Goal: Information Seeking & Learning: Check status

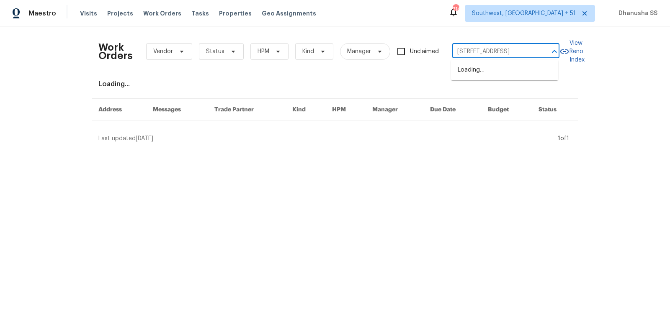
scroll to position [0, 25]
type input "8381 Chelsea Ct, North Port, FL 34287"
click at [500, 65] on li "8381 Chelsea Ct, North Port, FL 34287" at bounding box center [504, 70] width 107 height 14
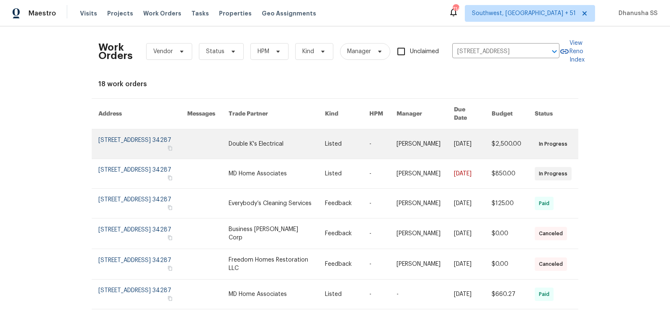
click at [300, 134] on link at bounding box center [277, 143] width 96 height 29
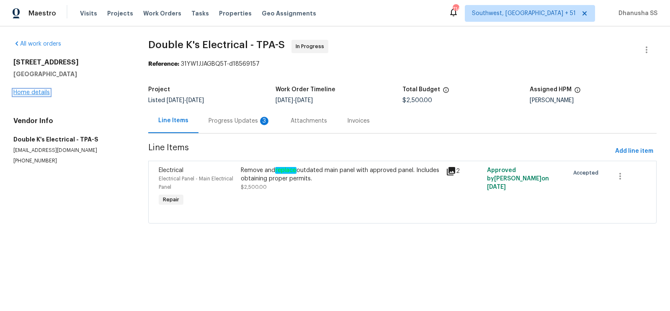
click at [29, 92] on link "Home details" at bounding box center [31, 93] width 36 height 6
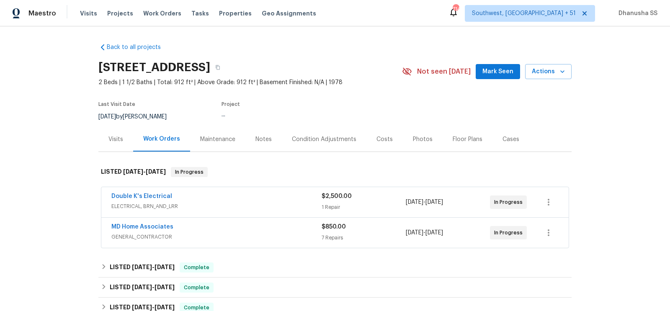
scroll to position [153, 0]
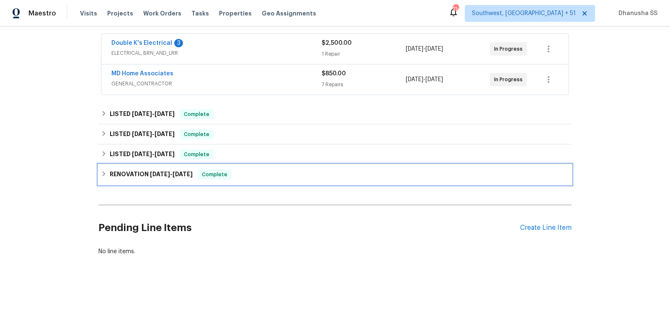
click at [274, 181] on div "RENOVATION [DATE] - [DATE] Complete" at bounding box center [334, 175] width 473 height 20
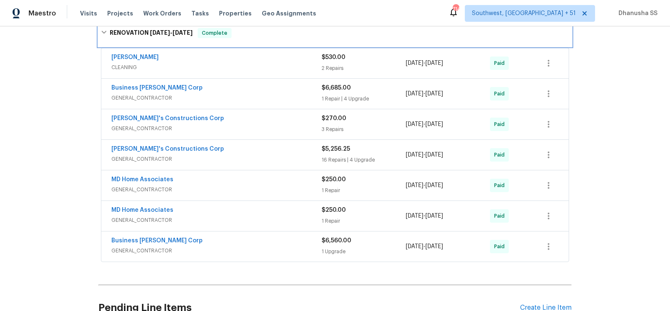
scroll to position [0, 0]
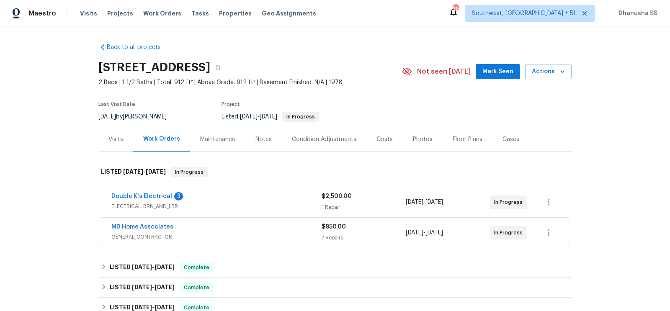
click at [116, 142] on div "Visits" at bounding box center [115, 139] width 15 height 8
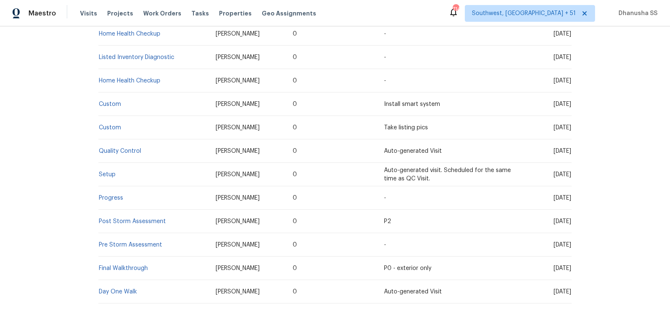
scroll to position [227, 0]
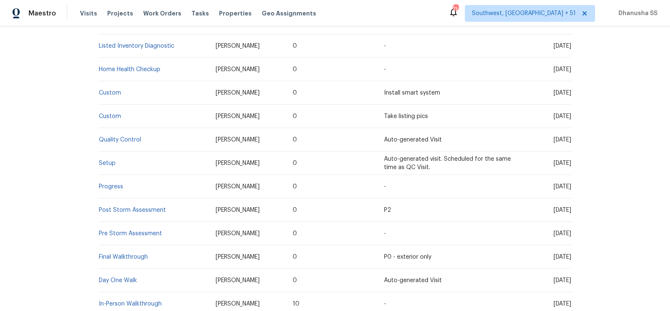
click at [106, 167] on td "Setup" at bounding box center [153, 163] width 111 height 23
click at [106, 164] on link "Setup" at bounding box center [107, 163] width 17 height 6
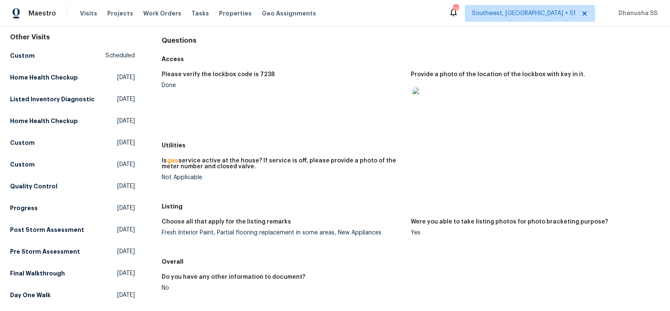
scroll to position [173, 0]
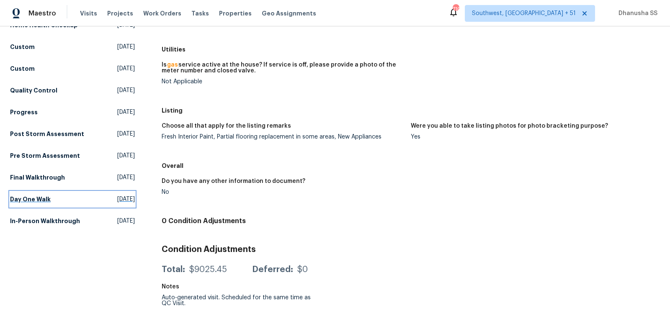
click at [117, 204] on span "Wed, Sep 25 2024" at bounding box center [126, 199] width 18 height 8
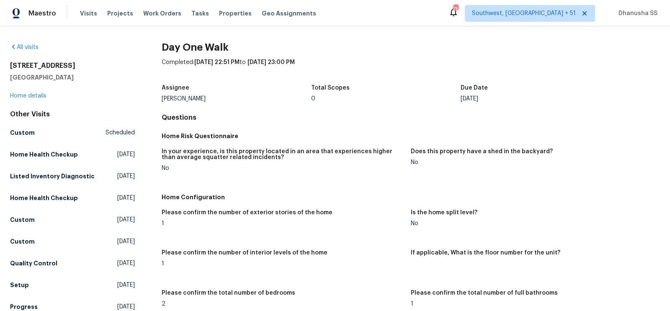
scroll to position [263, 0]
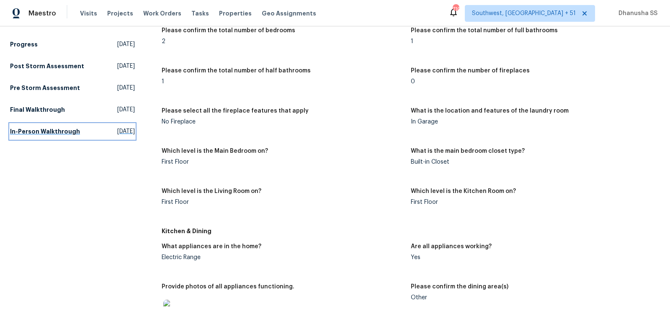
click at [117, 136] on span "Thu, Sep 05 2024" at bounding box center [126, 131] width 18 height 8
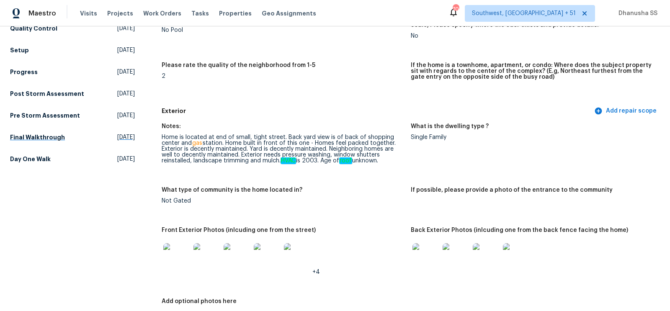
scroll to position [170, 0]
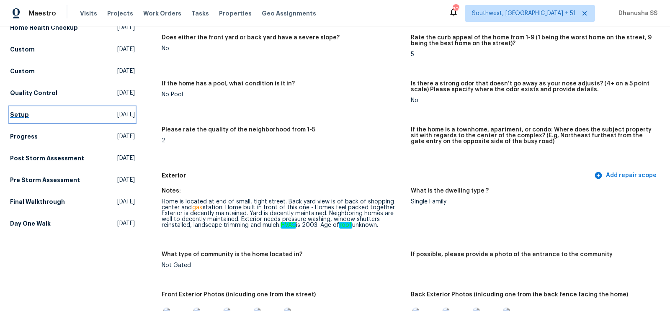
click at [26, 119] on h5 "Setup" at bounding box center [19, 115] width 19 height 8
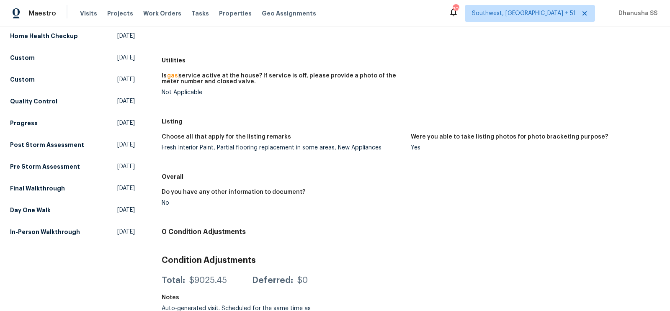
scroll to position [163, 0]
click at [117, 214] on span "Wed, Sep 25 2024" at bounding box center [126, 210] width 18 height 8
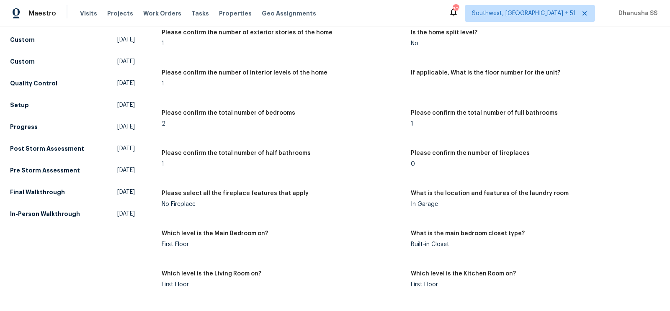
scroll to position [189, 0]
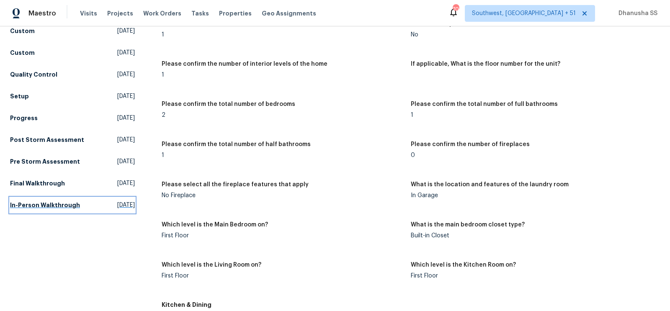
click at [119, 209] on span "Thu, Sep 05 2024" at bounding box center [126, 205] width 18 height 8
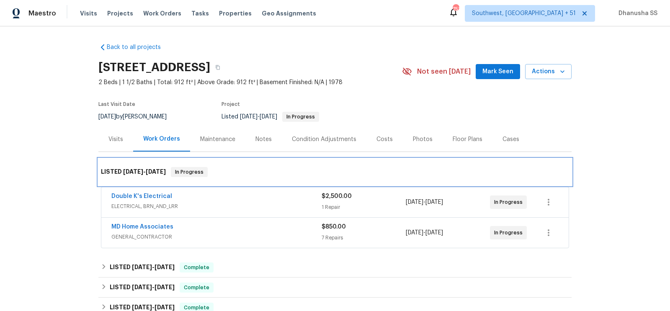
click at [216, 163] on div "LISTED [DATE] - [DATE] In Progress" at bounding box center [334, 172] width 473 height 27
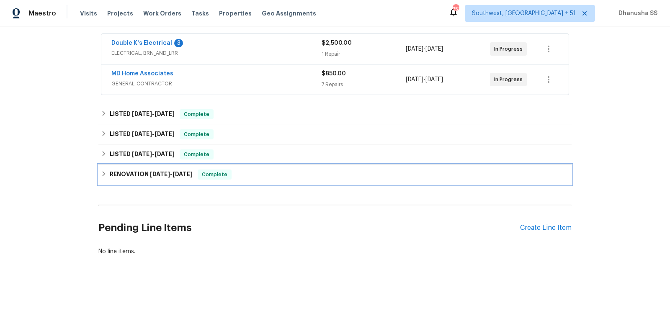
click at [257, 175] on div "RENOVATION [DATE] - [DATE] Complete" at bounding box center [335, 175] width 468 height 10
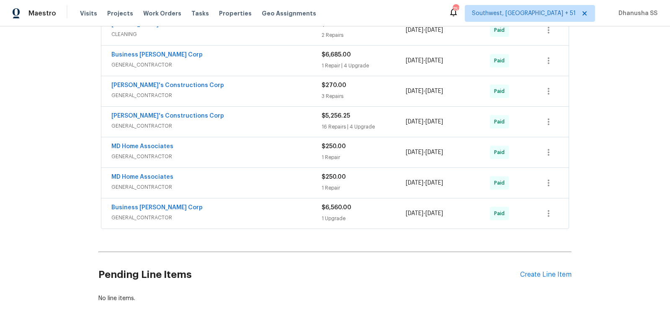
scroll to position [382, 0]
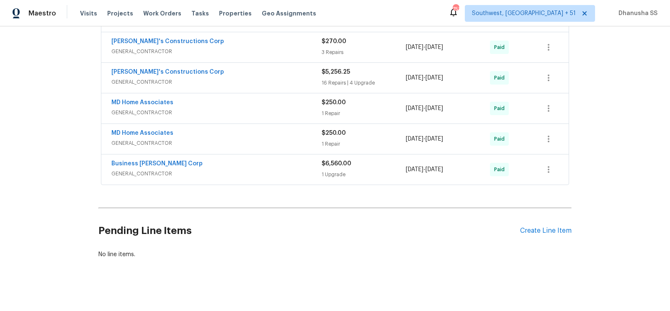
click at [301, 170] on span "GENERAL_CONTRACTOR" at bounding box center [216, 174] width 210 height 8
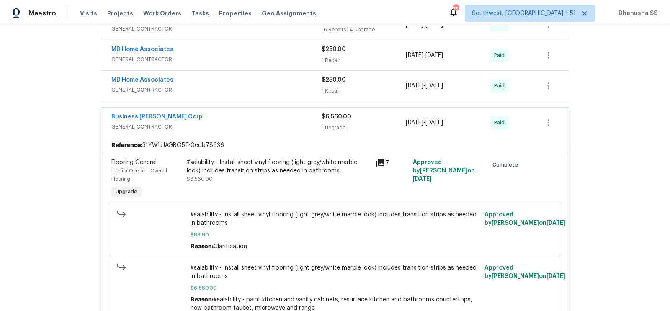
scroll to position [368, 0]
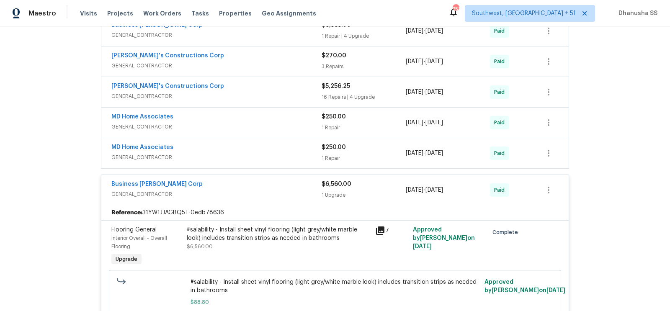
click at [287, 150] on div "MD Home Associates" at bounding box center [216, 148] width 210 height 10
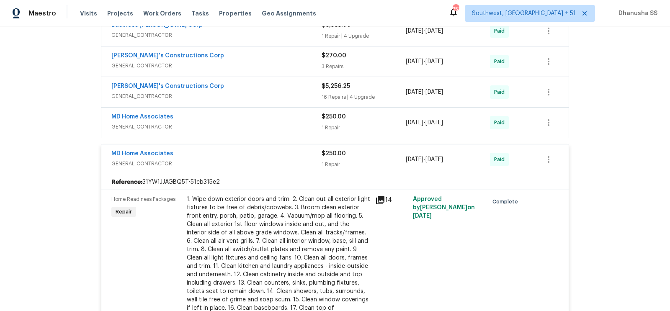
click at [292, 116] on div "MD Home Associates" at bounding box center [216, 118] width 210 height 10
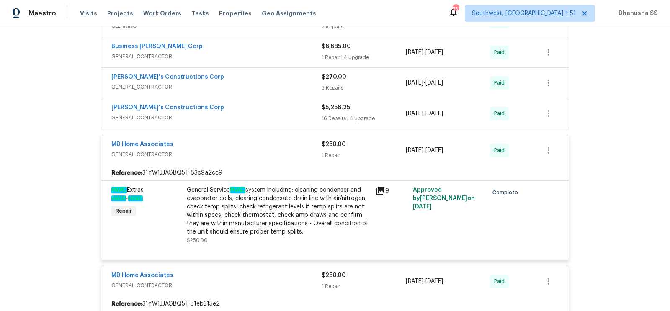
scroll to position [343, 0]
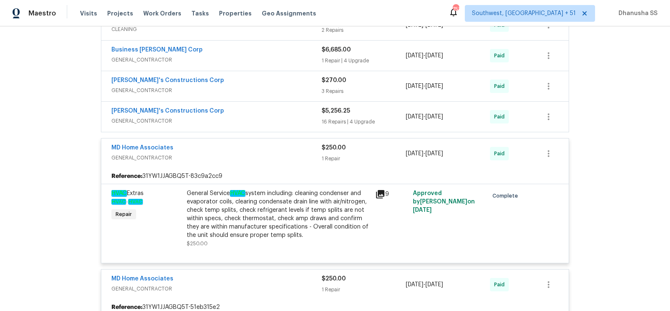
click at [291, 126] on div "[PERSON_NAME]'s Constructions Corp GENERAL_CONTRACTOR $5,256.25 16 Repairs | 4 …" at bounding box center [334, 117] width 467 height 30
click at [287, 113] on div "[PERSON_NAME]'s Constructions Corp" at bounding box center [216, 112] width 210 height 10
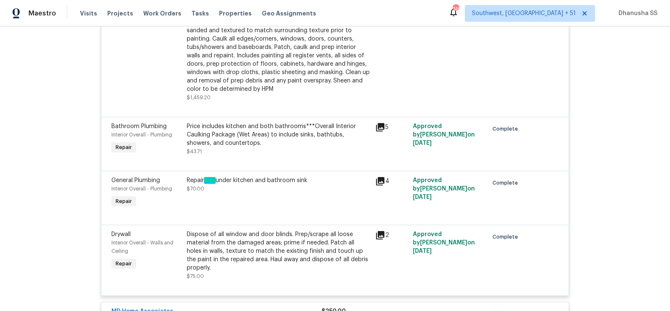
scroll to position [1709, 0]
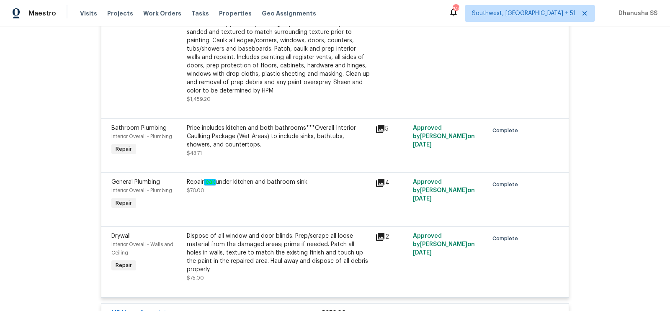
click at [269, 178] on div "Repair leak under kitchen and bathroom sink" at bounding box center [278, 182] width 183 height 8
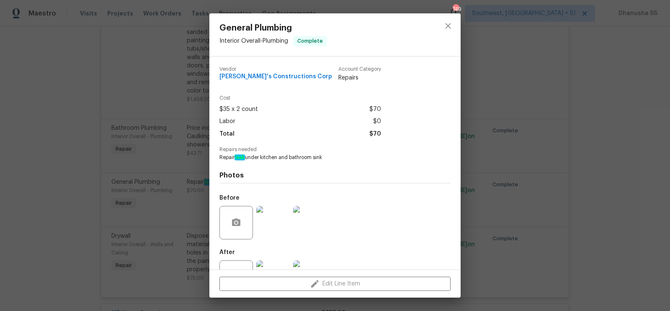
click at [271, 160] on span "Repair leak under kitchen and bathroom sink" at bounding box center [323, 157] width 208 height 7
copy span "Repair leak under kitchen and bathroom sink"
click at [286, 163] on div "Photos Before After" at bounding box center [334, 230] width 231 height 138
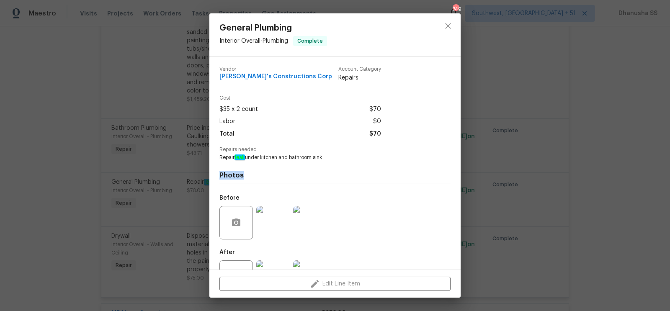
click at [286, 163] on div "Photos Before After" at bounding box center [334, 230] width 231 height 138
click at [286, 158] on span "Repair leak under kitchen and bathroom sink" at bounding box center [323, 157] width 208 height 7
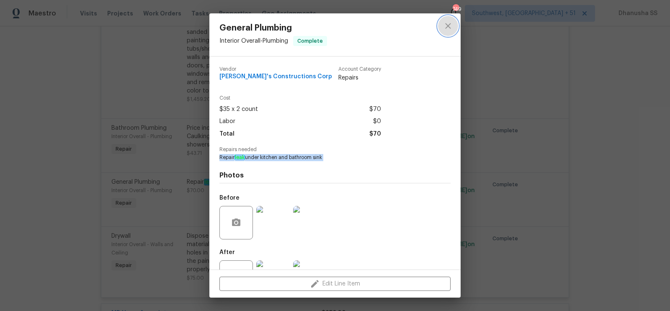
click at [447, 26] on icon "close" at bounding box center [448, 26] width 10 height 10
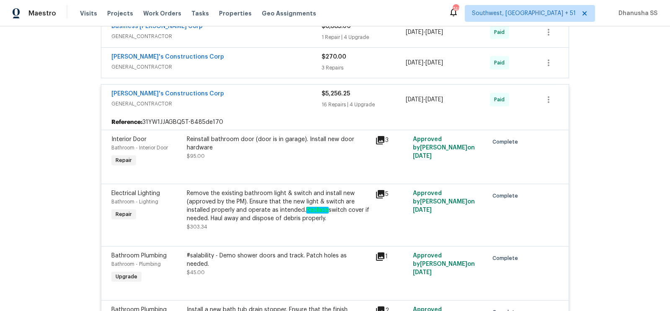
scroll to position [352, 0]
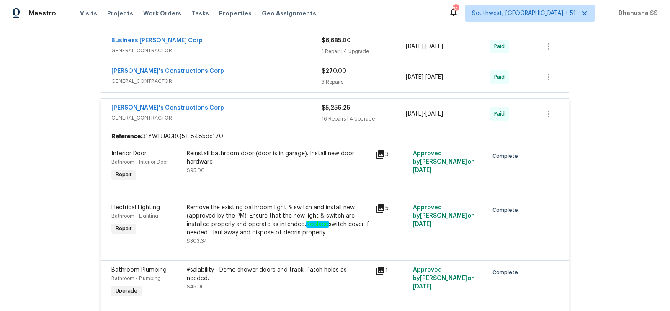
click at [288, 74] on div "[PERSON_NAME]'s Constructions Corp" at bounding box center [216, 72] width 210 height 10
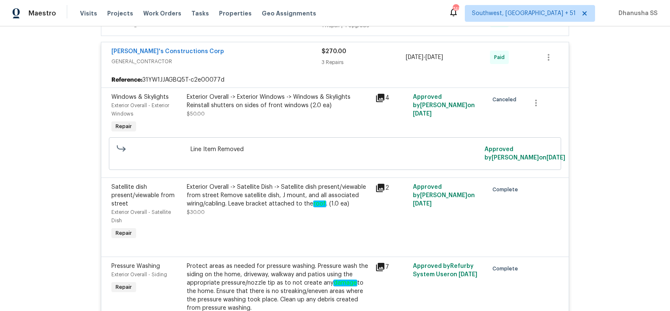
scroll to position [323, 0]
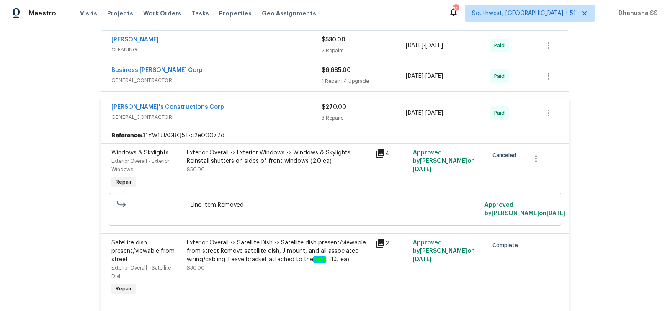
click at [281, 76] on span "GENERAL_CONTRACTOR" at bounding box center [216, 80] width 210 height 8
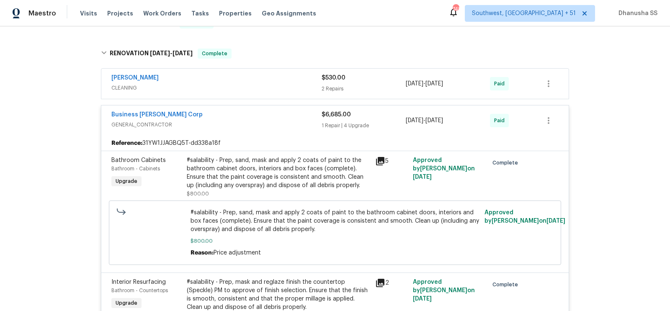
scroll to position [271, 0]
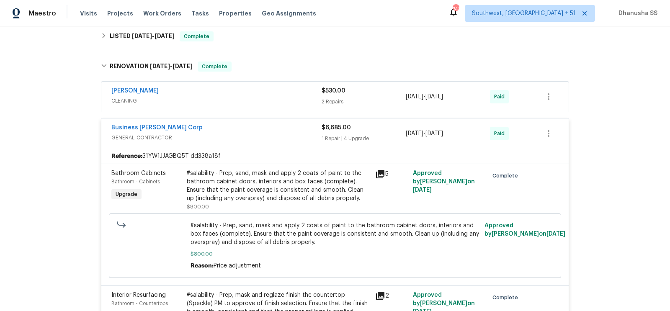
click at [271, 93] on div "[PERSON_NAME]" at bounding box center [216, 92] width 210 height 10
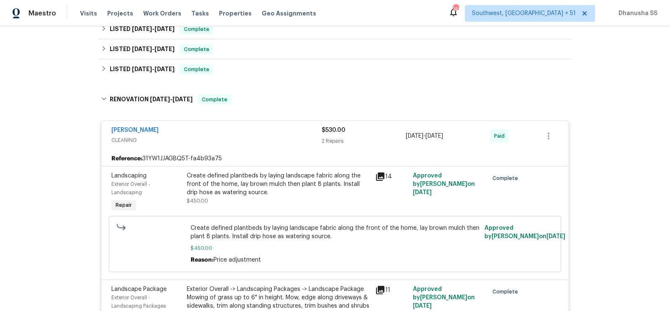
scroll to position [238, 0]
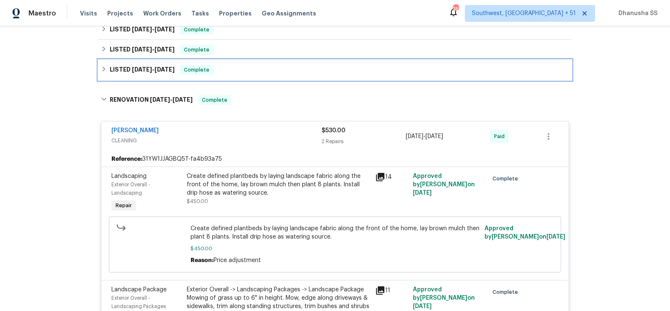
click at [257, 67] on div "LISTED [DATE] - [DATE] Complete" at bounding box center [335, 70] width 468 height 10
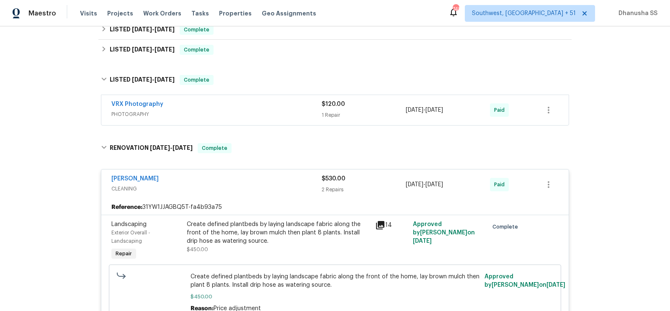
click at [283, 111] on span "PHOTOGRAPHY" at bounding box center [216, 114] width 210 height 8
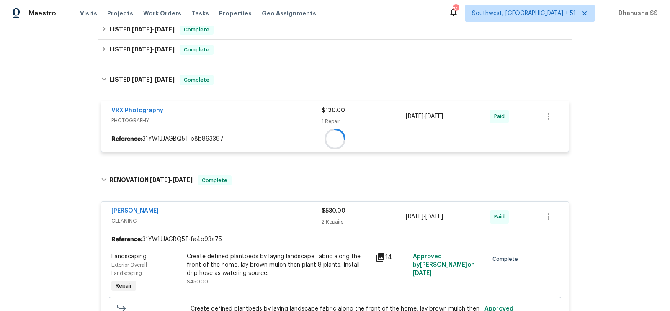
scroll to position [211, 0]
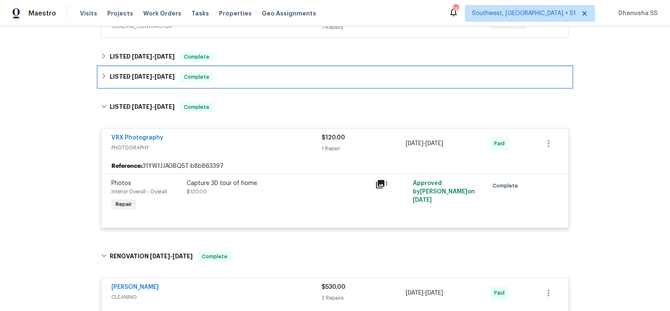
click at [258, 75] on div "LISTED [DATE] - [DATE] Complete" at bounding box center [335, 77] width 468 height 10
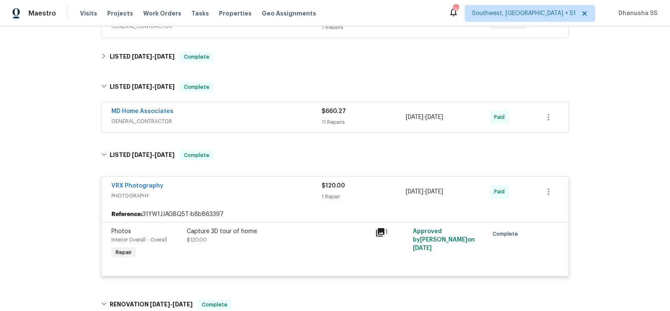
click at [288, 117] on span "GENERAL_CONTRACTOR" at bounding box center [216, 121] width 210 height 8
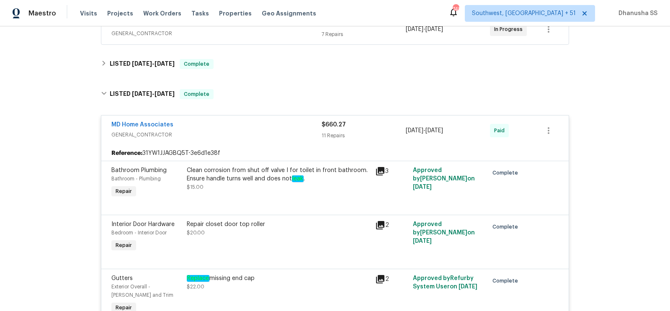
scroll to position [199, 0]
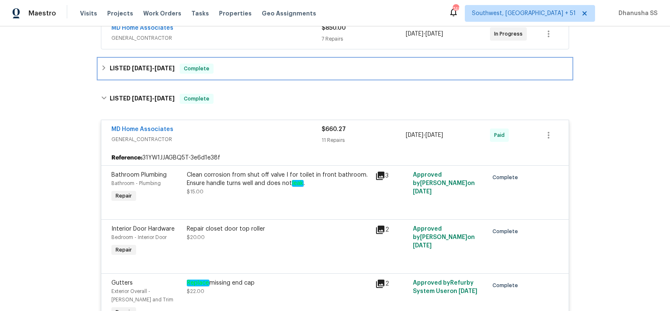
click at [255, 77] on div "LISTED [DATE] - [DATE] Complete" at bounding box center [334, 69] width 473 height 20
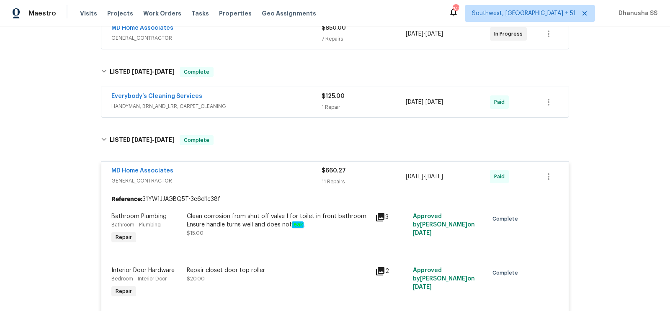
click at [284, 103] on span "HANDYMAN, BRN_AND_LRR, CARPET_CLEANING" at bounding box center [216, 106] width 210 height 8
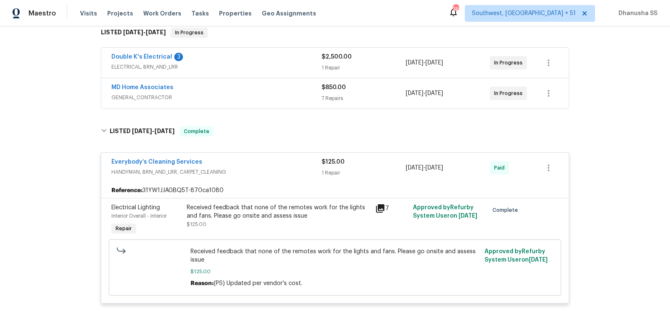
scroll to position [71, 0]
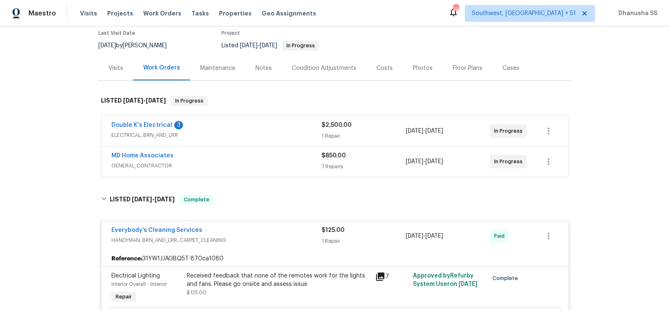
click at [272, 160] on div "MD Home Associates" at bounding box center [216, 157] width 210 height 10
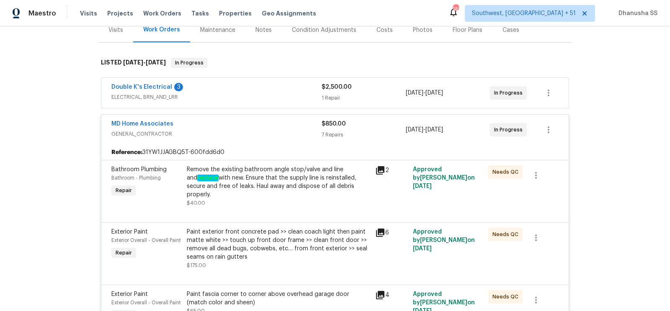
scroll to position [83, 0]
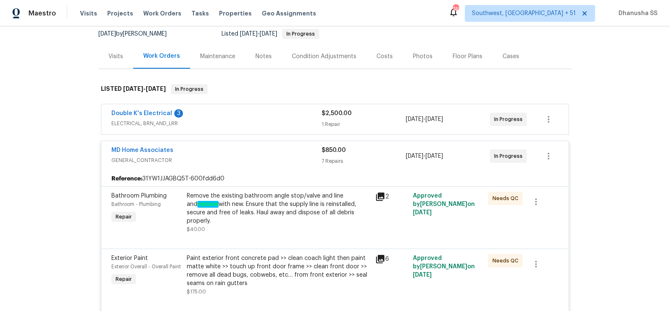
click at [268, 122] on span "ELECTRICAL, BRN_AND_LRR" at bounding box center [216, 123] width 210 height 8
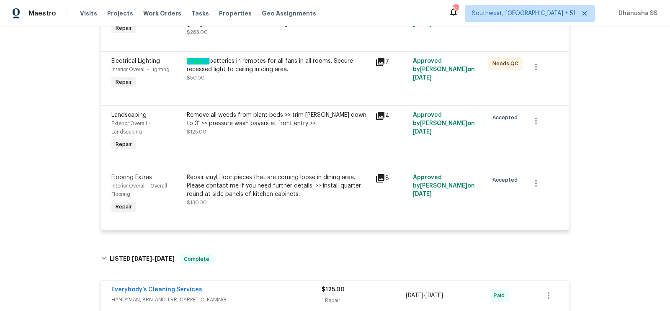
scroll to position [4160, 0]
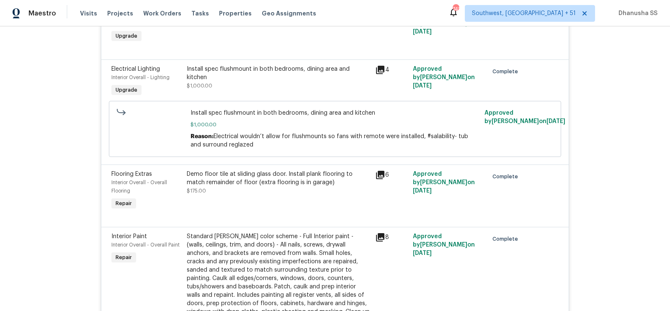
click at [165, 7] on div "Visits Projects Work Orders Tasks Properties Geo Assignments" at bounding box center [203, 13] width 246 height 17
click at [164, 11] on span "Work Orders" at bounding box center [162, 13] width 38 height 8
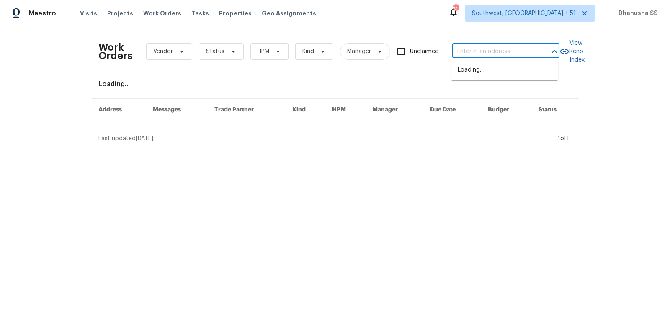
click at [498, 56] on input "text" at bounding box center [494, 51] width 84 height 13
paste input "[STREET_ADDRESS]"
type input "[STREET_ADDRESS]"
click at [483, 77] on li "[STREET_ADDRESS]" at bounding box center [504, 70] width 107 height 14
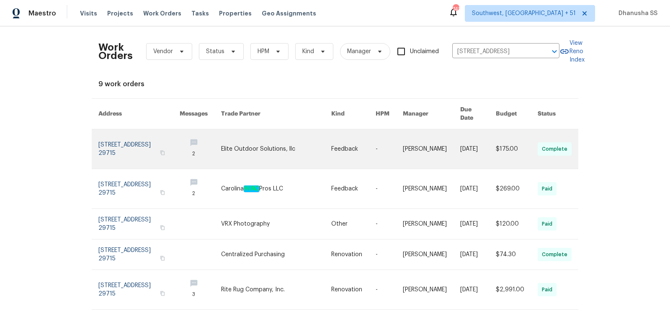
click at [189, 140] on td "2" at bounding box center [193, 149] width 41 height 40
click at [147, 134] on link at bounding box center [138, 148] width 81 height 39
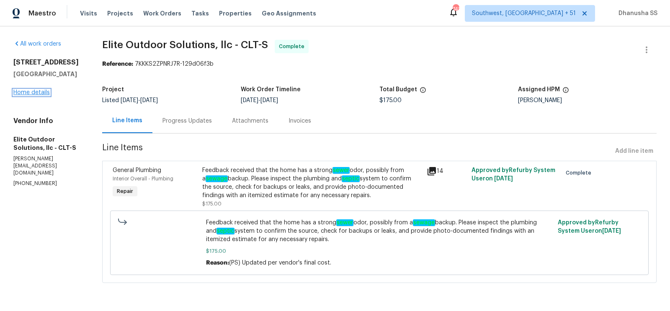
click at [35, 96] on link "Home details" at bounding box center [31, 93] width 36 height 6
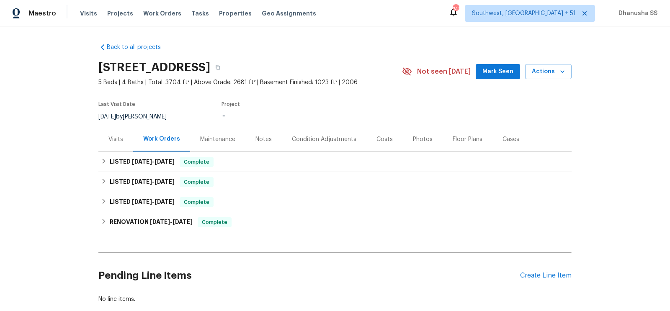
scroll to position [49, 0]
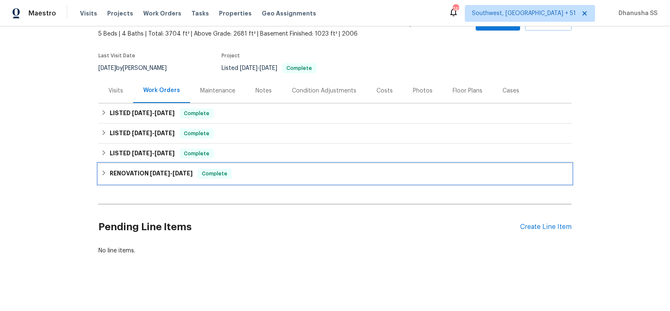
click at [253, 178] on div "RENOVATION [DATE] - [DATE] Complete" at bounding box center [335, 174] width 468 height 10
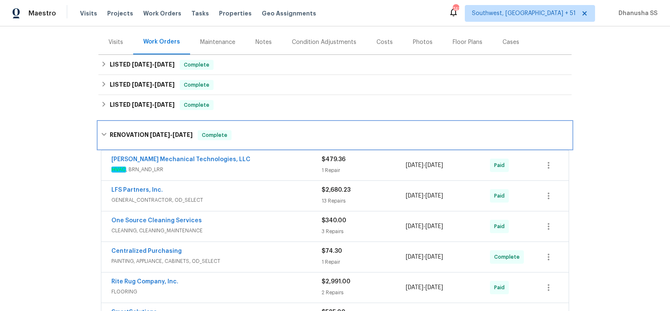
scroll to position [152, 0]
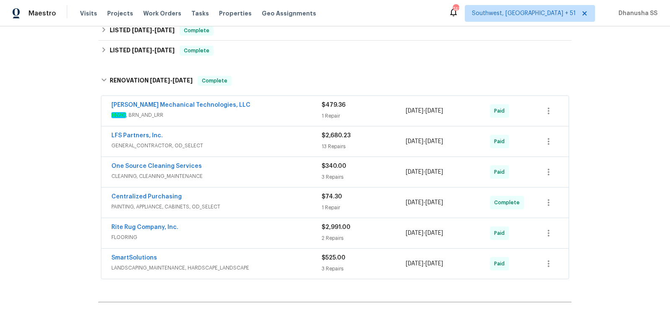
click at [273, 101] on div "[PERSON_NAME] Mechanical Technologies, LLC" at bounding box center [216, 106] width 210 height 10
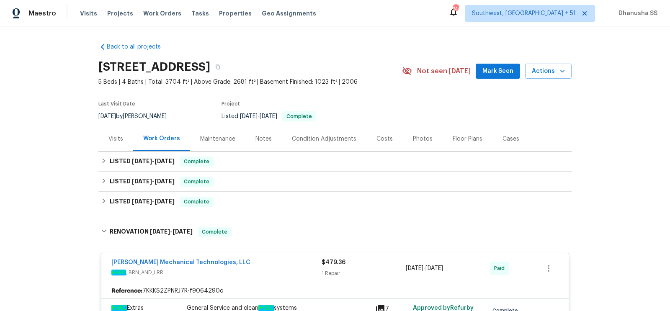
scroll to position [0, 0]
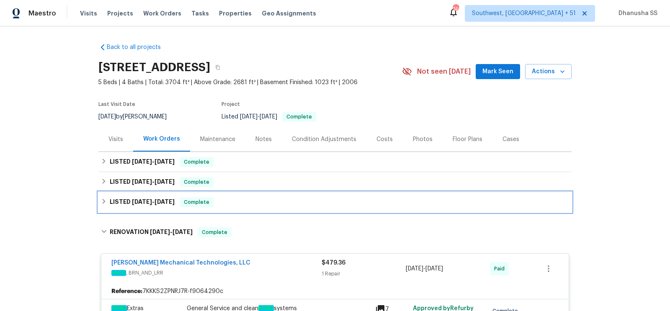
click at [250, 202] on div "LISTED [DATE] - [DATE] Complete" at bounding box center [335, 202] width 468 height 10
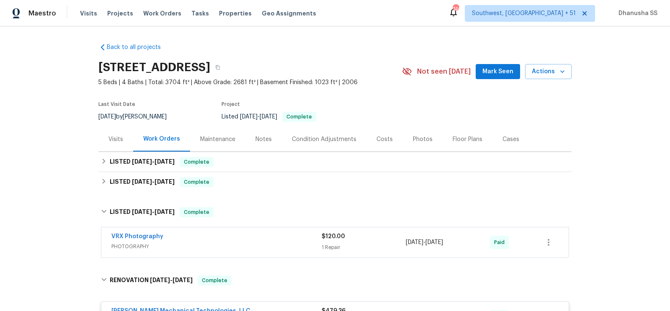
click at [258, 236] on div "VRX Photography" at bounding box center [216, 237] width 210 height 10
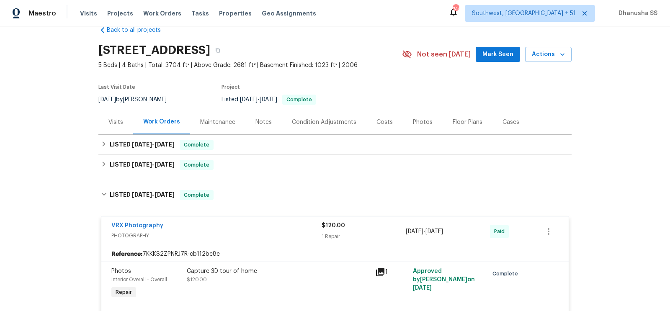
scroll to position [15, 0]
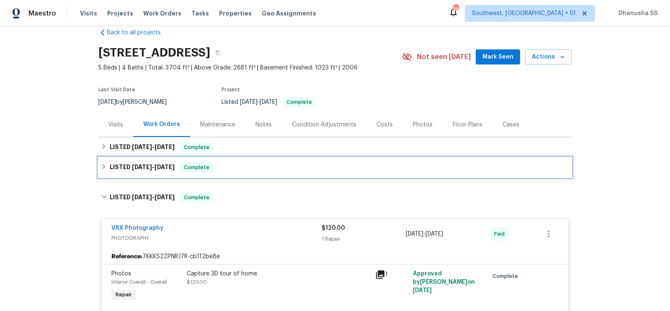
click at [250, 168] on div "LISTED [DATE] - [DATE] Complete" at bounding box center [335, 168] width 468 height 10
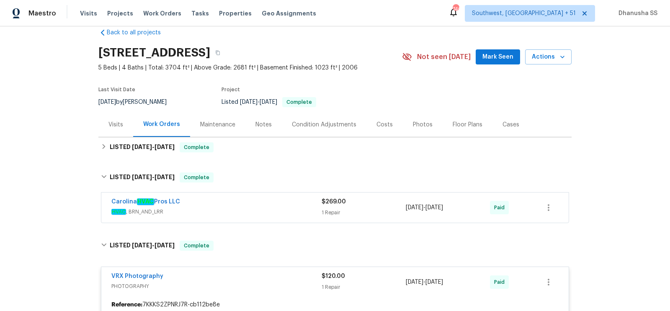
click at [269, 205] on div "Carolina HVAC Pros LLC" at bounding box center [216, 203] width 210 height 10
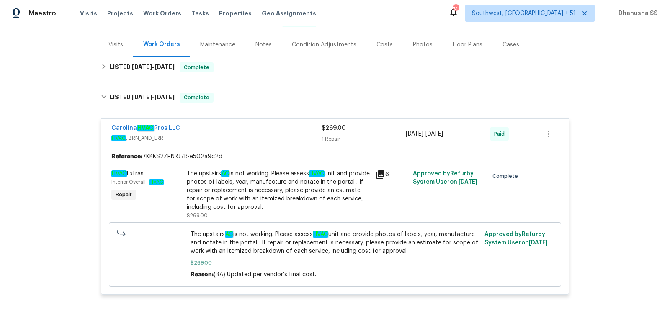
scroll to position [91, 0]
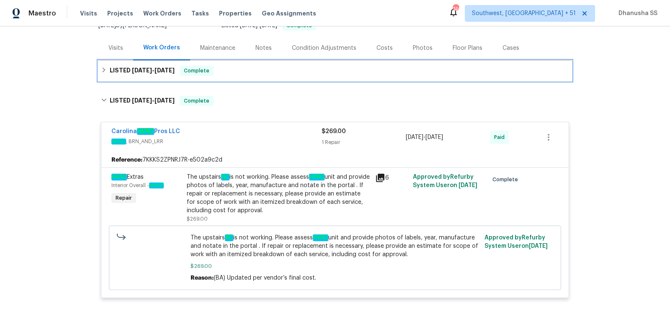
click at [230, 69] on div "LISTED [DATE] - [DATE] Complete" at bounding box center [335, 71] width 468 height 10
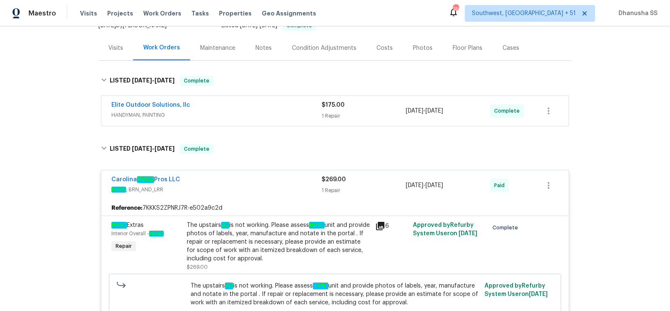
click at [273, 114] on span "HANDYMAN, PAINTING" at bounding box center [216, 115] width 210 height 8
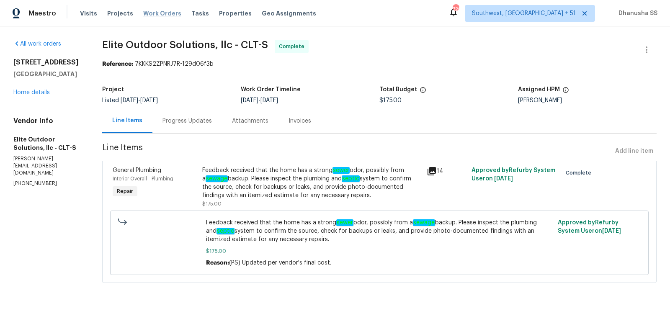
click at [150, 10] on span "Work Orders" at bounding box center [162, 13] width 38 height 8
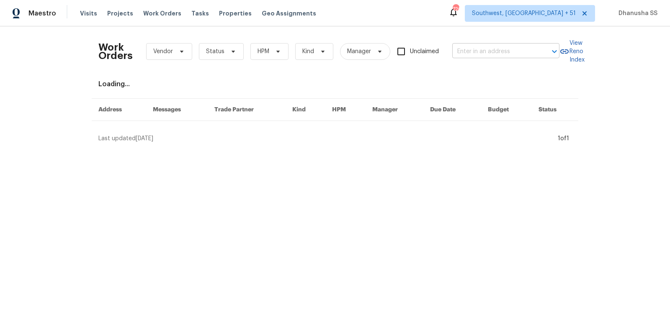
click at [508, 57] on input "text" at bounding box center [494, 51] width 84 height 13
paste input "21822 Boneset Way, Germantown, MD 20876"
type input "21822 Boneset Way, Germantown, MD 20876"
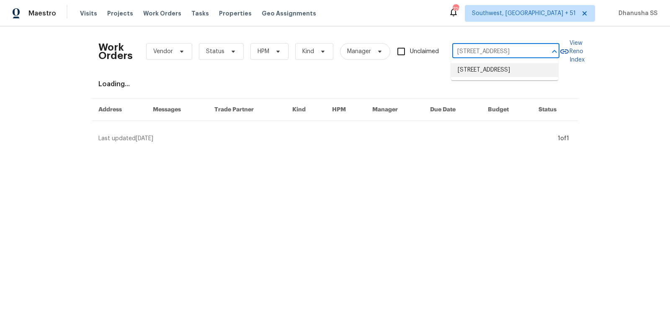
click at [490, 77] on li "21822 Boneset Way, Germantown, MD 20876" at bounding box center [504, 70] width 107 height 14
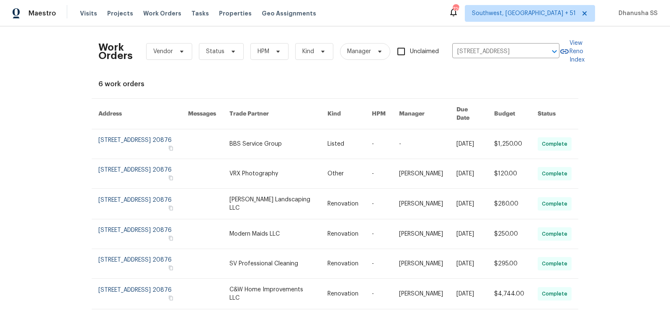
click at [304, 142] on link at bounding box center [279, 143] width 98 height 29
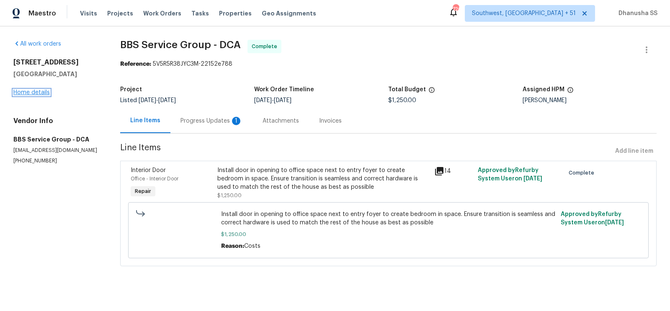
click at [18, 90] on link "Home details" at bounding box center [31, 93] width 36 height 6
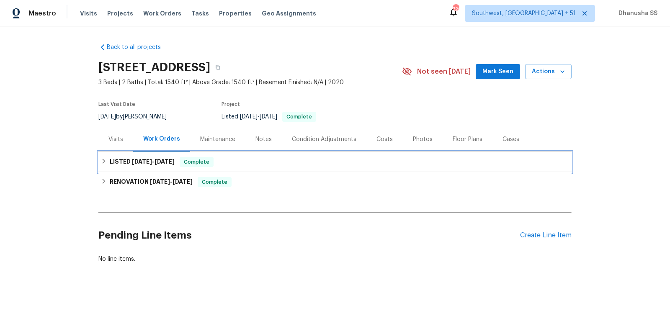
click at [287, 170] on div "LISTED 9/17/25 - 9/24/25 Complete" at bounding box center [334, 162] width 473 height 20
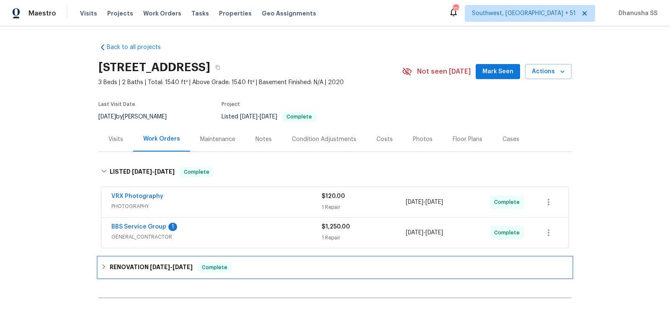
click at [271, 263] on div "RENOVATION 9/9/25 - 9/15/25 Complete" at bounding box center [335, 268] width 468 height 10
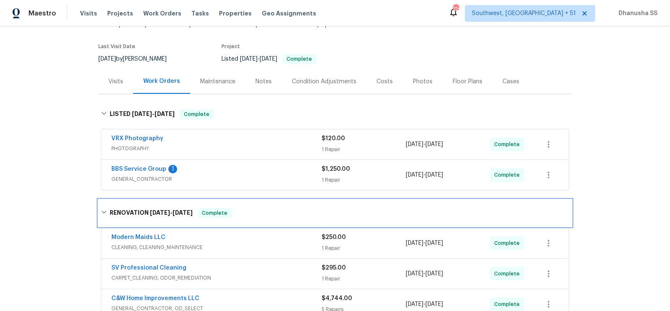
scroll to position [132, 0]
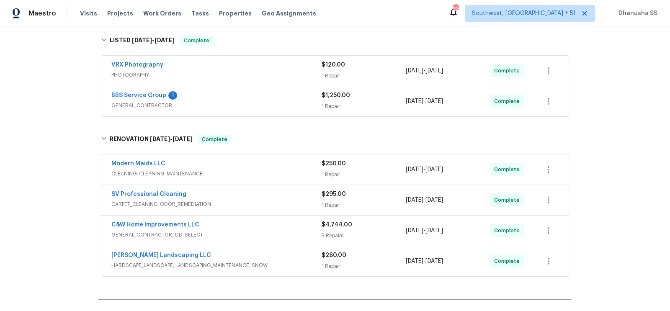
click at [284, 160] on div "Modern Maids LLC" at bounding box center [216, 165] width 210 height 10
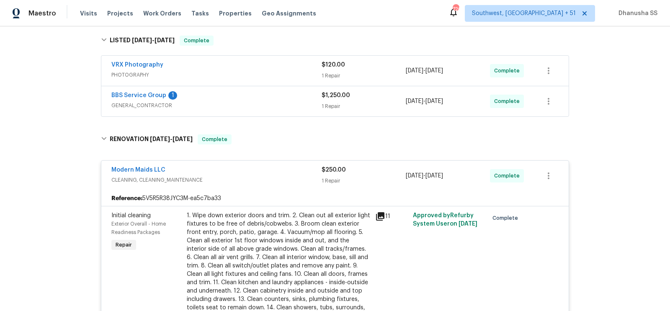
click at [280, 98] on div "BBS Service Group 1" at bounding box center [216, 96] width 210 height 10
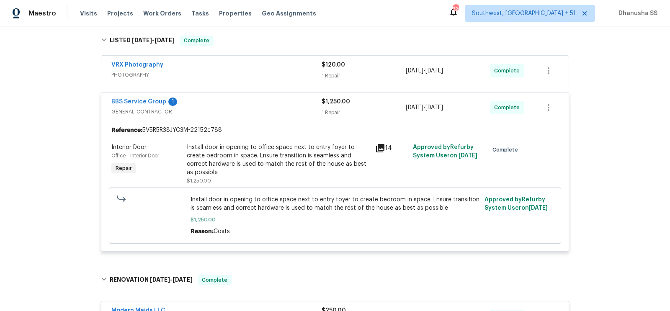
click at [276, 67] on div "VRX Photography" at bounding box center [216, 66] width 210 height 10
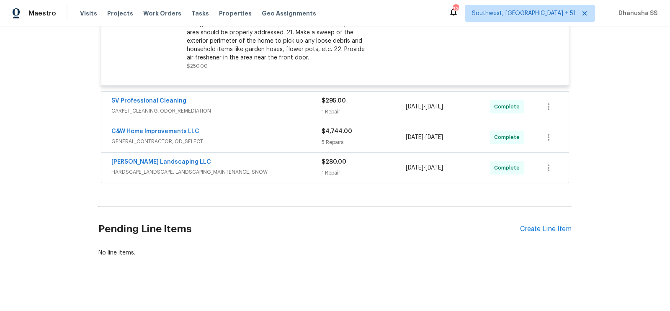
click at [276, 110] on span "CARPET_CLEANING, ODOR_REMEDIATION" at bounding box center [216, 111] width 210 height 8
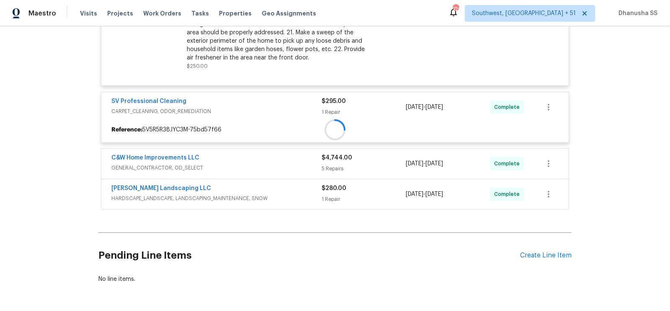
scroll to position [700, 0]
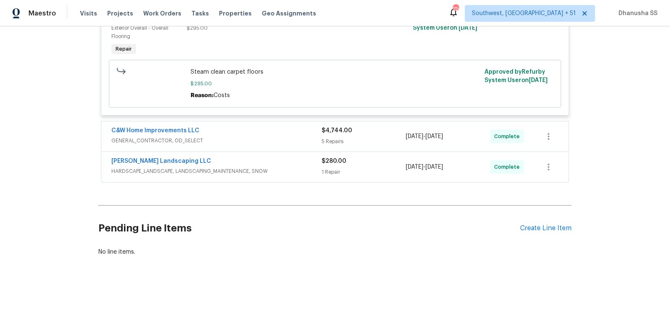
click at [277, 142] on span "GENERAL_CONTRACTOR, OD_SELECT" at bounding box center [216, 141] width 210 height 8
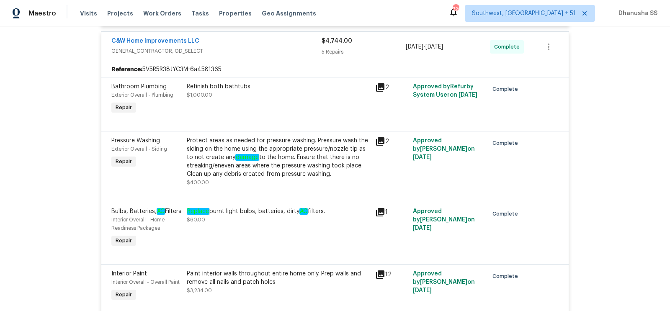
scroll to position [1134, 0]
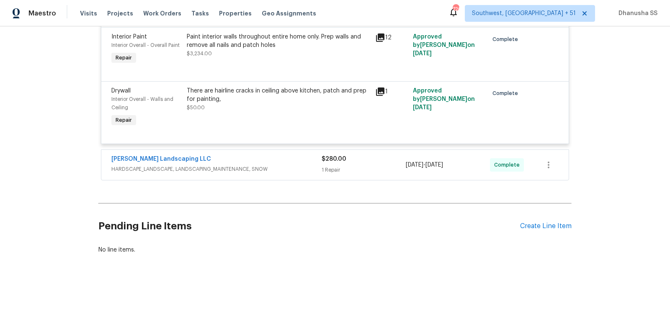
click at [300, 179] on div "Ruiz Landscaping LLC HARDSCAPE_LANDSCAPE, LANDSCAPING_MAINTENANCE, SNOW $280.00…" at bounding box center [334, 165] width 467 height 30
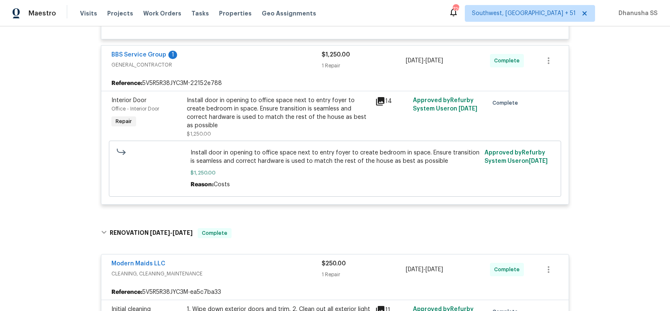
scroll to position [0, 0]
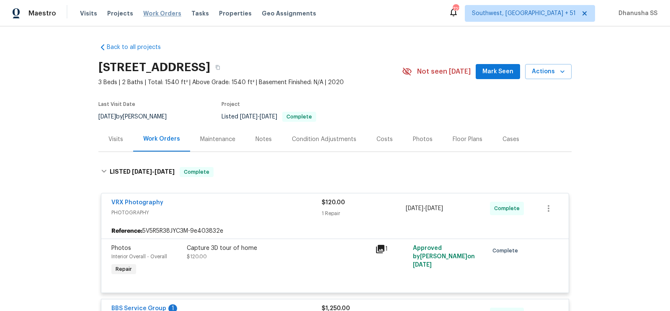
click at [158, 14] on span "Work Orders" at bounding box center [162, 13] width 38 height 8
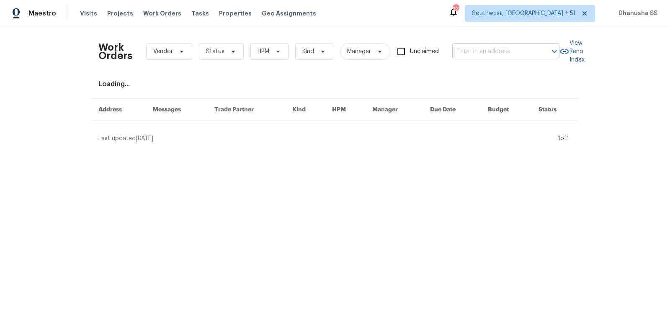
click at [519, 58] on input "text" at bounding box center [494, 51] width 84 height 13
paste input "2222 Princess Snow Cir, Katy, TX 77493"
type input "2222 Princess Snow Cir, Katy, TX 77493"
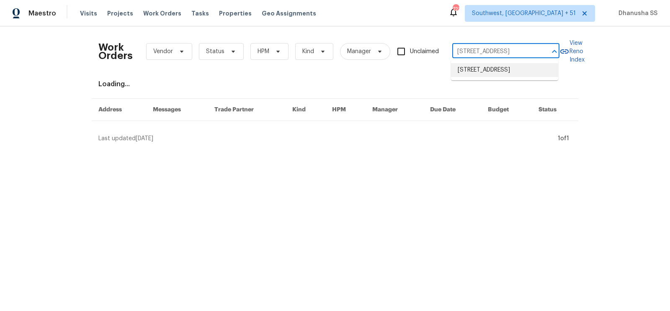
click at [488, 77] on li "2222 Princess Snow Cir, Katy, TX 77493" at bounding box center [504, 70] width 107 height 14
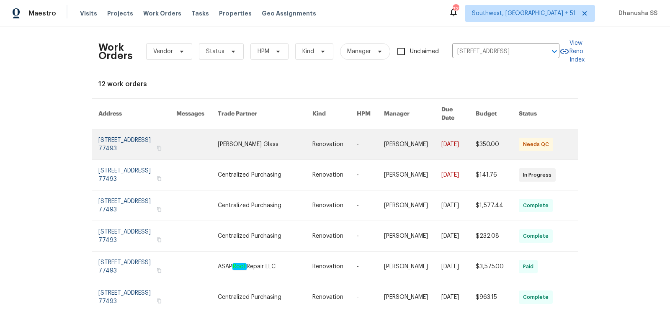
click at [415, 143] on link at bounding box center [412, 144] width 57 height 30
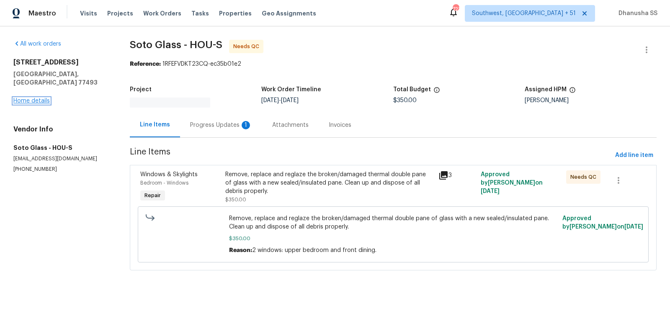
click at [38, 98] on link "Home details" at bounding box center [31, 101] width 36 height 6
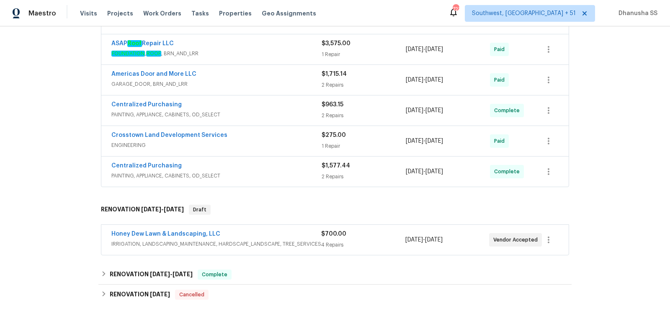
scroll to position [422, 0]
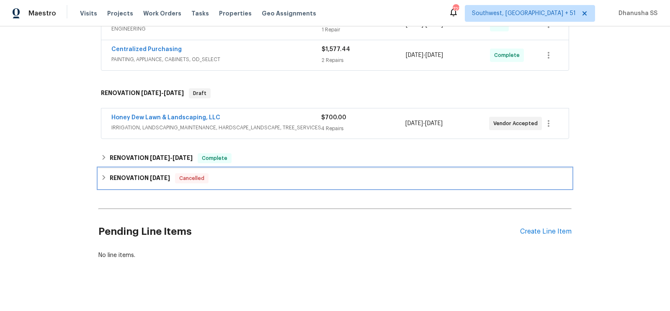
click at [265, 173] on div "RENOVATION 5/16/25 Cancelled" at bounding box center [335, 178] width 468 height 10
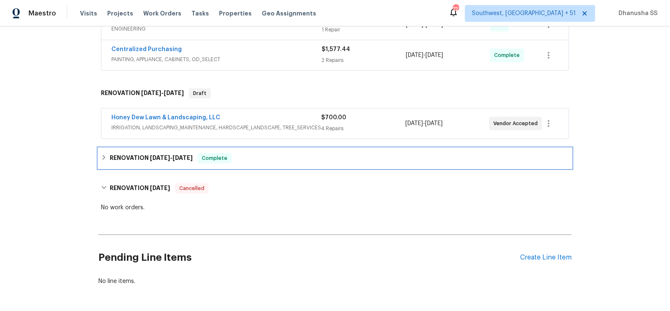
click at [284, 162] on div "RENOVATION 8/28/25 - 9/17/25 Complete" at bounding box center [334, 158] width 473 height 20
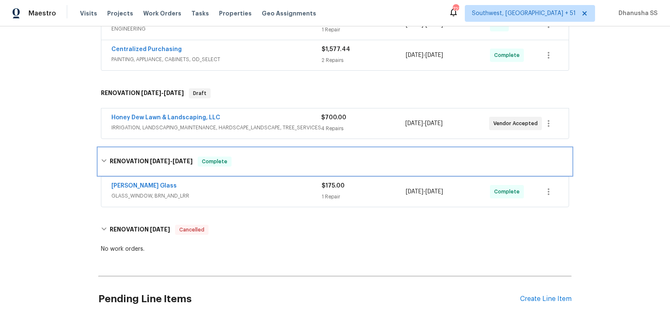
scroll to position [489, 0]
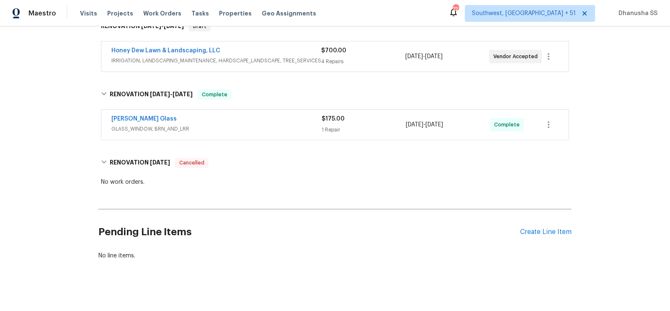
click at [304, 110] on div "Soto Glass GLASS_WINDOW, BRN_AND_LRR $175.00 1 Repair 8/28/2025 - 9/17/2025 Com…" at bounding box center [334, 125] width 467 height 30
click at [303, 115] on div "Soto Glass" at bounding box center [216, 120] width 210 height 10
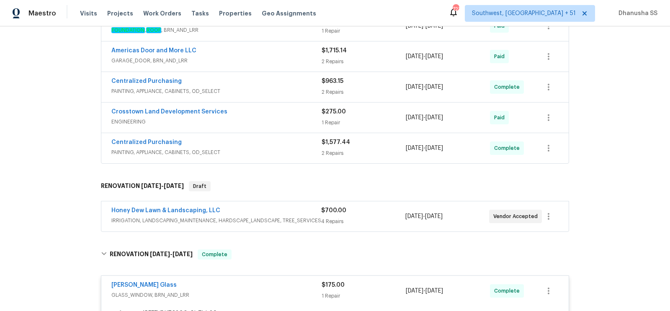
scroll to position [373, 0]
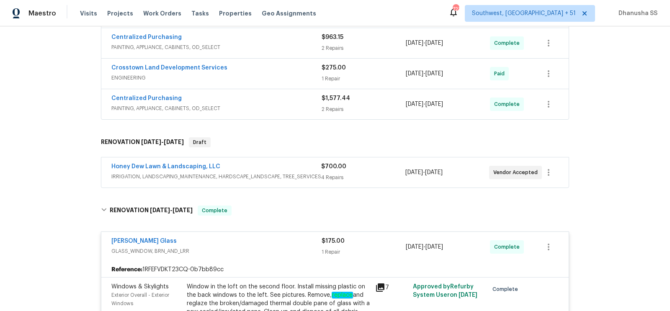
click at [321, 164] on span "$700.00" at bounding box center [333, 167] width 25 height 6
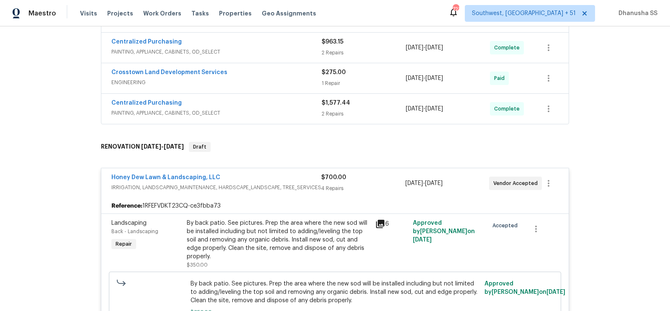
scroll to position [361, 0]
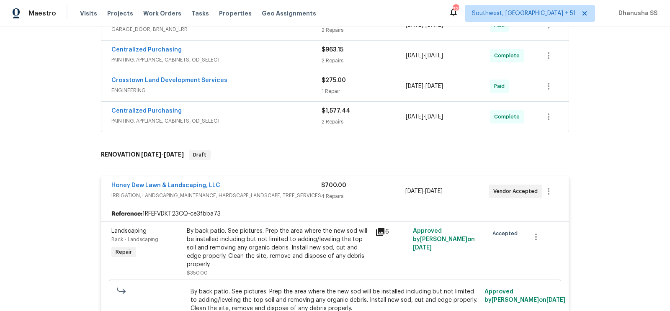
click at [282, 109] on div "Centralized Purchasing" at bounding box center [216, 112] width 210 height 10
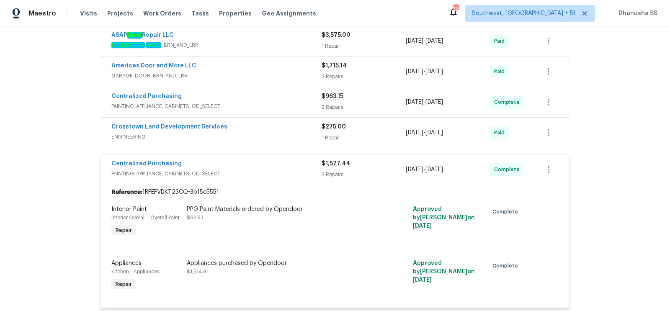
scroll to position [298, 0]
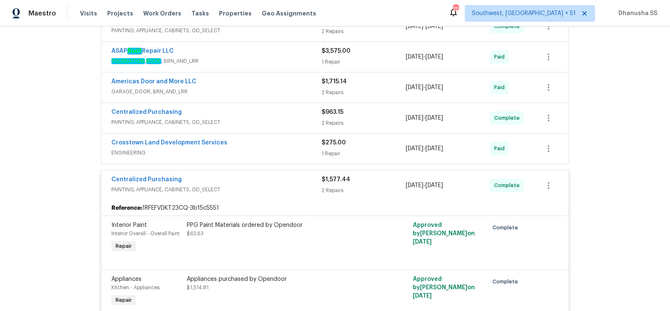
click at [282, 139] on div "Crosstown Land Development Services" at bounding box center [216, 144] width 210 height 10
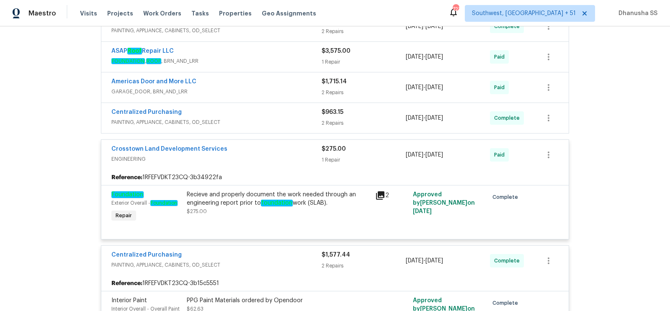
click at [281, 114] on div "Centralized Purchasing" at bounding box center [216, 113] width 210 height 10
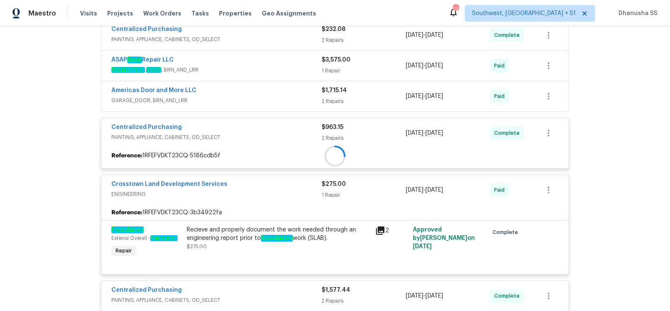
scroll to position [283, 0]
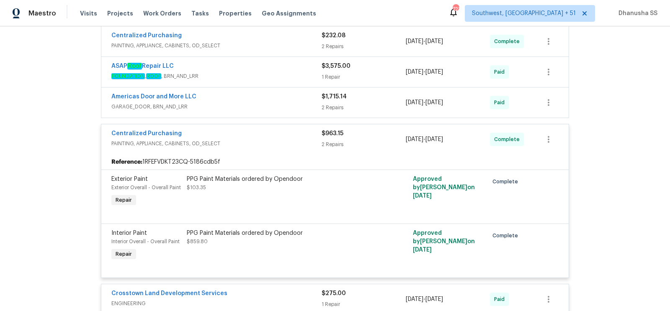
click at [282, 103] on span "GARAGE_DOOR, BRN_AND_LRR" at bounding box center [216, 107] width 210 height 8
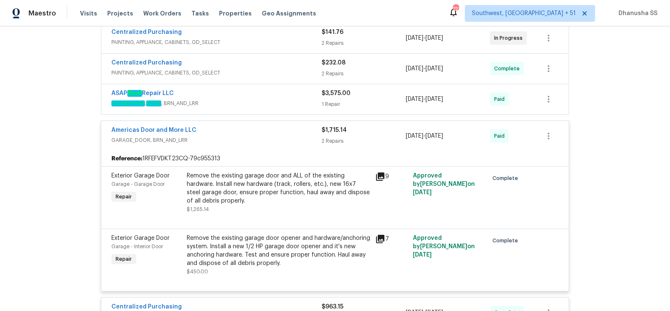
scroll to position [228, 0]
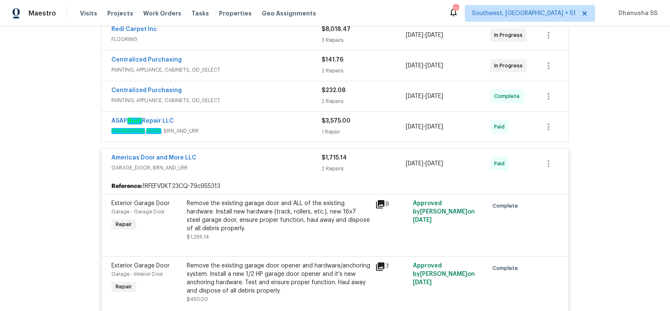
click at [281, 121] on div "ASAP Roof Repair LLC" at bounding box center [216, 122] width 210 height 10
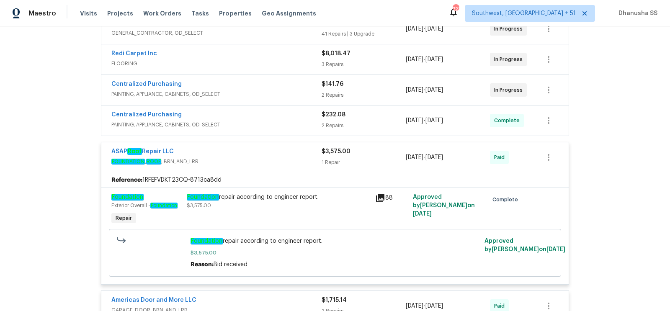
scroll to position [202, 0]
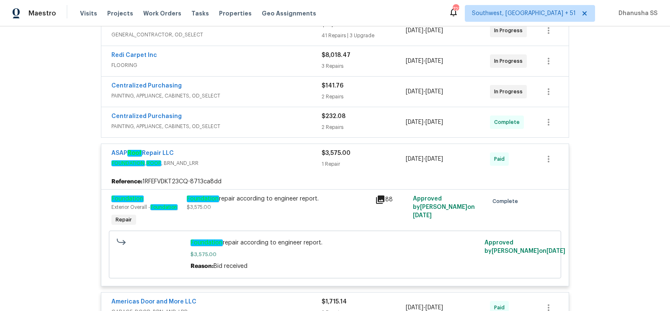
click at [282, 114] on div "Centralized Purchasing" at bounding box center [216, 117] width 210 height 10
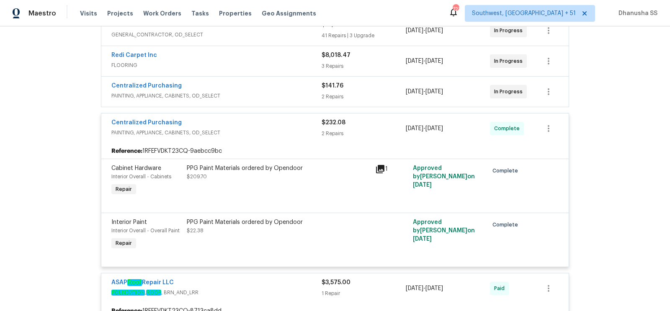
click at [282, 88] on div "Centralized Purchasing" at bounding box center [216, 87] width 210 height 10
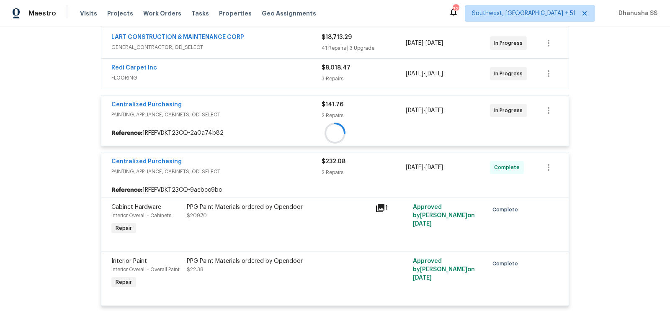
scroll to position [187, 0]
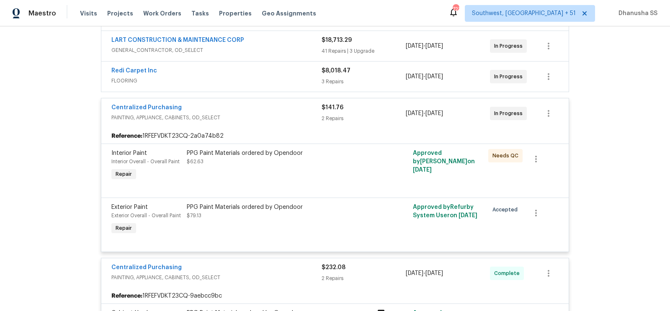
click at [278, 70] on div "Redi Carpet Inc" at bounding box center [216, 72] width 210 height 10
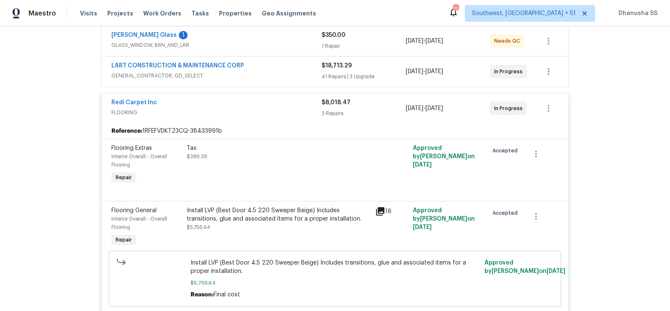
scroll to position [101, 0]
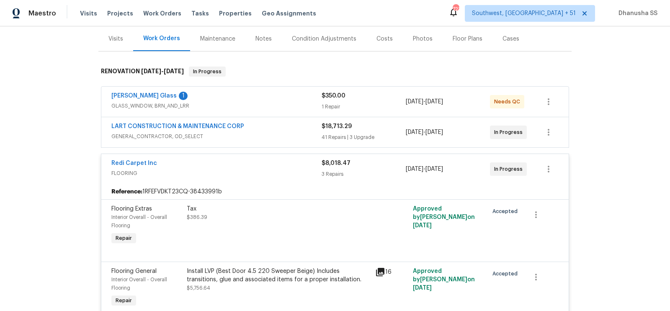
click at [288, 123] on div "LART CONSTRUCTION & MAINTENANCE CORP" at bounding box center [216, 127] width 210 height 10
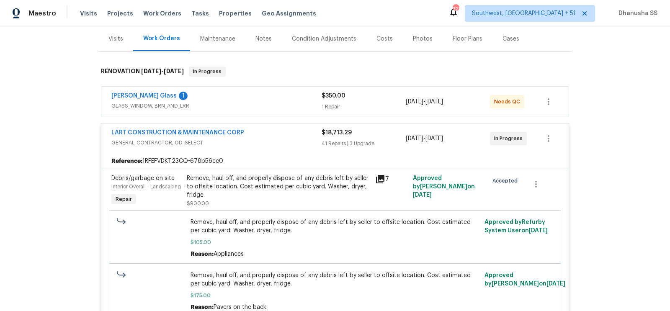
click at [287, 96] on div "Soto Glass 1" at bounding box center [216, 97] width 210 height 10
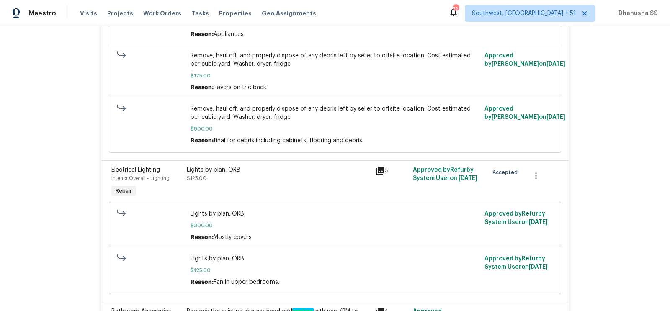
scroll to position [26, 0]
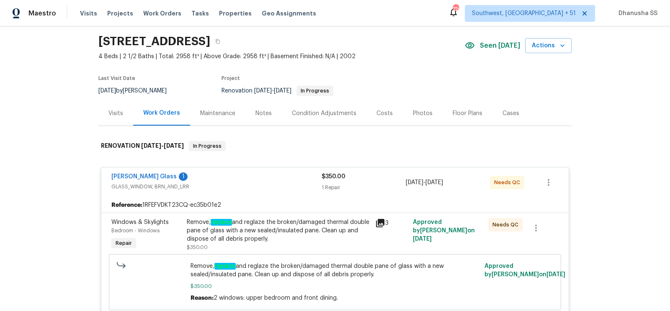
click at [120, 114] on div "Visits" at bounding box center [115, 113] width 15 height 8
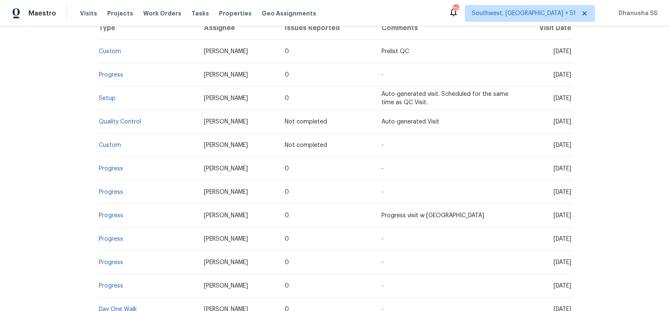
scroll to position [143, 0]
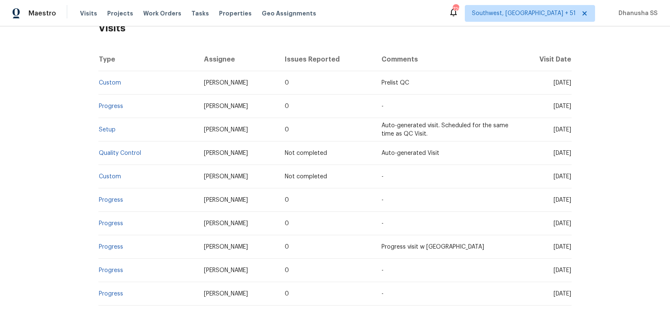
click at [112, 132] on td "Setup" at bounding box center [147, 129] width 99 height 23
click at [110, 130] on link "Setup" at bounding box center [107, 130] width 17 height 6
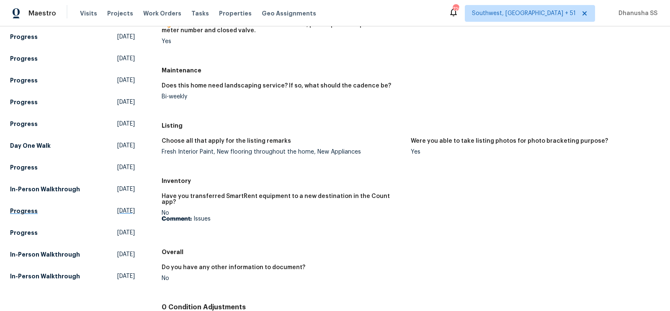
scroll to position [212, 0]
click at [117, 142] on span "Fri, Aug 29 2025" at bounding box center [126, 146] width 18 height 8
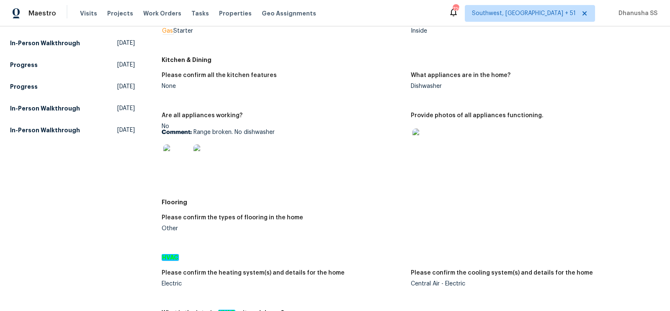
scroll to position [365, 0]
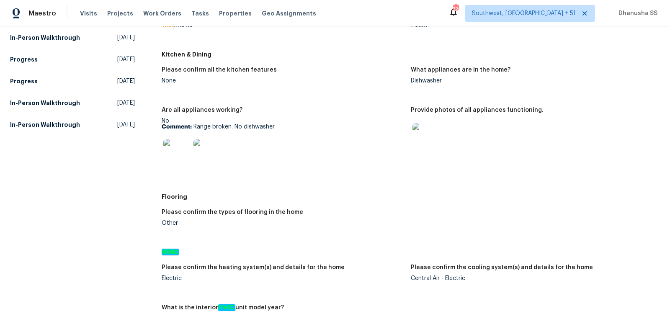
click at [423, 136] on img at bounding box center [426, 136] width 27 height 27
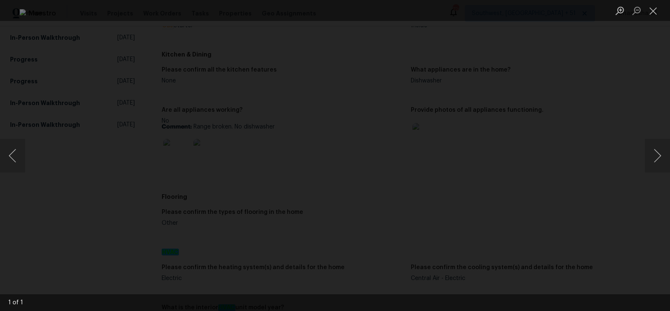
click at [622, 75] on div "Lightbox" at bounding box center [335, 155] width 670 height 311
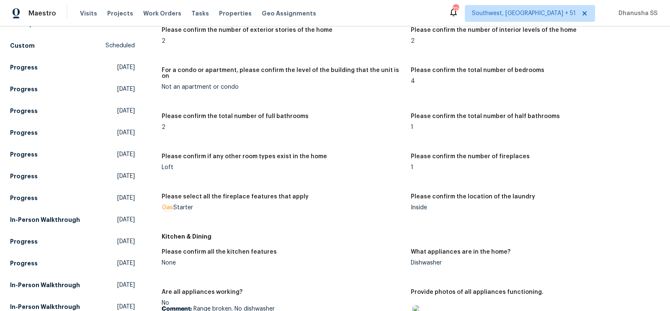
scroll to position [203, 0]
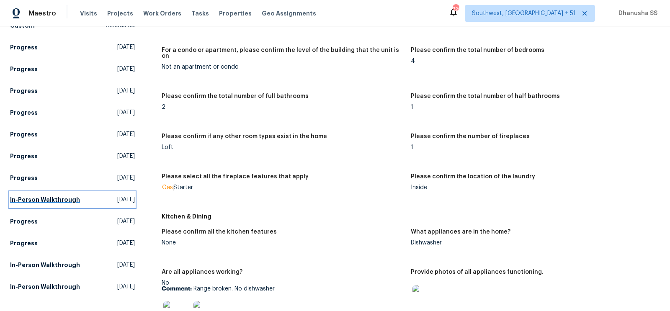
click at [117, 196] on span "Fri, Aug 08 2025" at bounding box center [126, 200] width 18 height 8
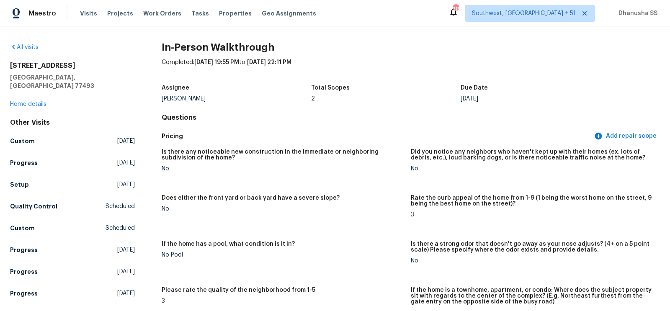
click at [156, 18] on div "Visits Projects Work Orders Tasks Properties Geo Assignments" at bounding box center [203, 13] width 246 height 17
click at [156, 15] on span "Work Orders" at bounding box center [162, 13] width 38 height 8
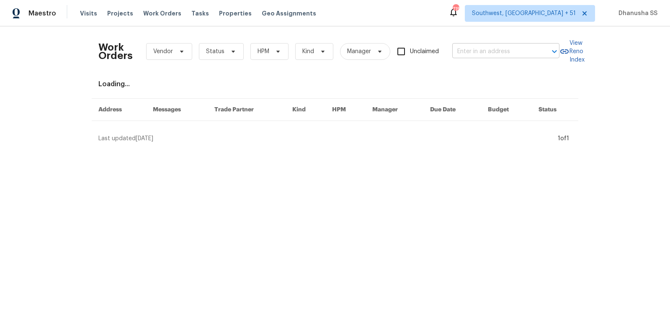
click at [494, 54] on input "text" at bounding box center [494, 51] width 84 height 13
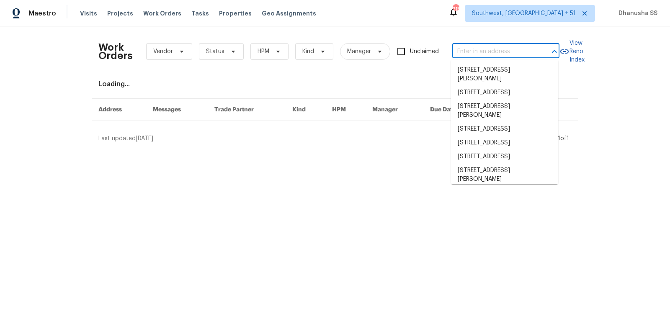
click at [274, 77] on div "Work Orders Vendor Status HPM Kind Manager Unclaimed ​ View Reno Index Loading.…" at bounding box center [334, 88] width 473 height 110
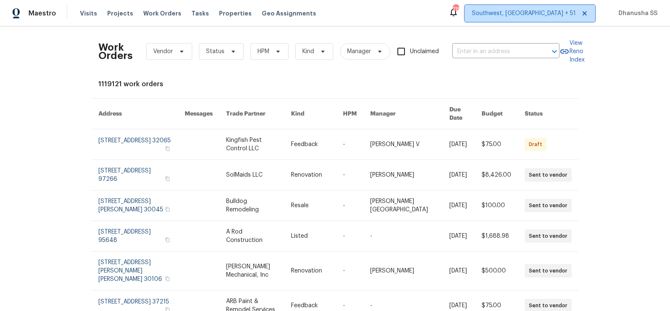
click at [560, 13] on span "Southwest, [GEOGRAPHIC_DATA] + 51" at bounding box center [524, 13] width 104 height 8
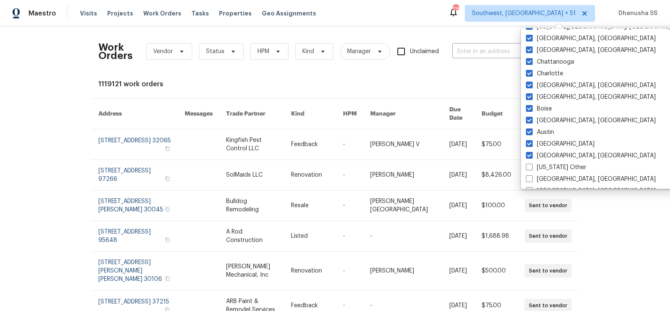
scroll to position [573, 0]
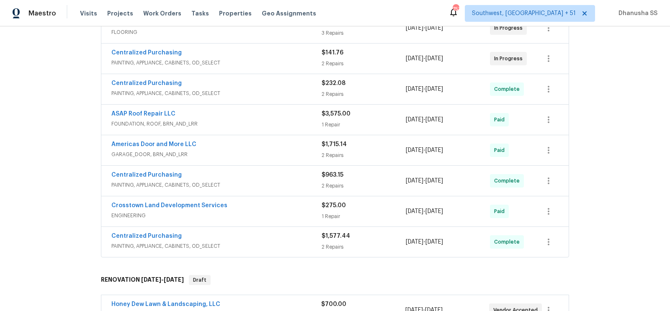
scroll to position [422, 0]
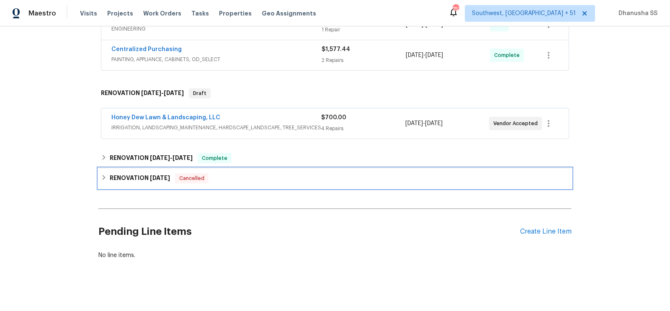
click at [272, 181] on div "RENOVATION [DATE] Cancelled" at bounding box center [334, 178] width 473 height 20
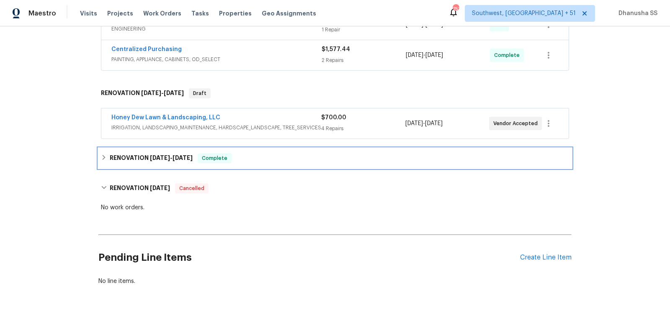
click at [288, 163] on div "RENOVATION [DATE] - [DATE] Complete" at bounding box center [334, 158] width 473 height 20
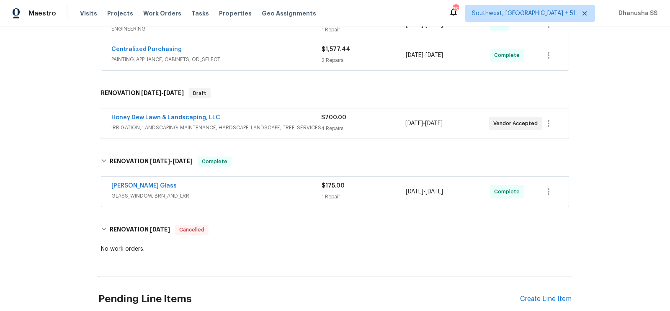
click at [304, 182] on div "Soto Glass" at bounding box center [216, 187] width 210 height 10
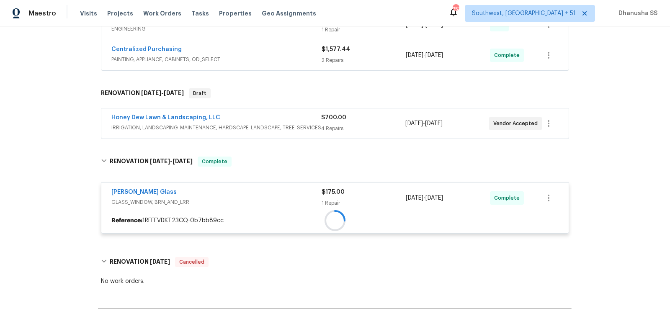
click at [302, 133] on div "Honey Dew Lawn & Landscaping, LLC IRRIGATION, LANDSCAPING_MAINTENANCE, HARDSCAP…" at bounding box center [334, 123] width 467 height 30
click at [302, 124] on span "IRRIGATION, LANDSCAPING_MAINTENANCE, HARDSCAPE_LANDSCAPE, TREE_SERVICES" at bounding box center [216, 128] width 210 height 8
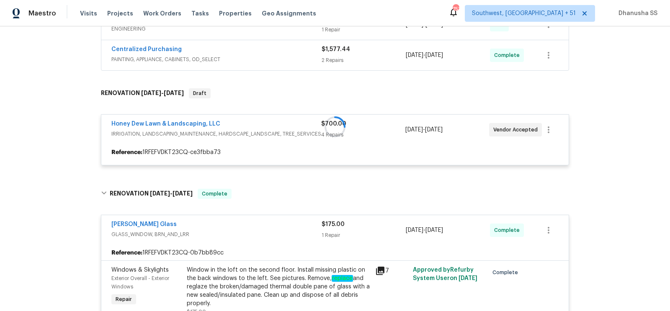
click at [287, 60] on div "Centralized Purchasing PAINTING, APPLIANCE, CABINETS, OD_SELECT" at bounding box center [216, 55] width 210 height 20
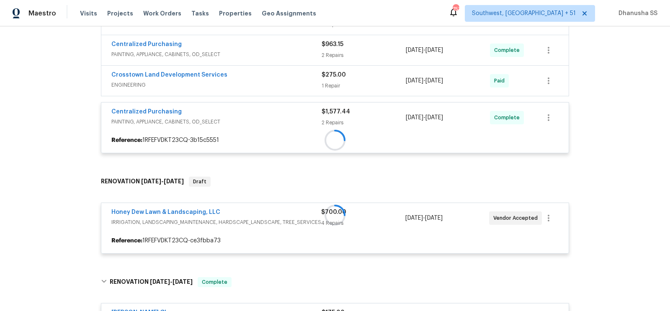
scroll to position [355, 0]
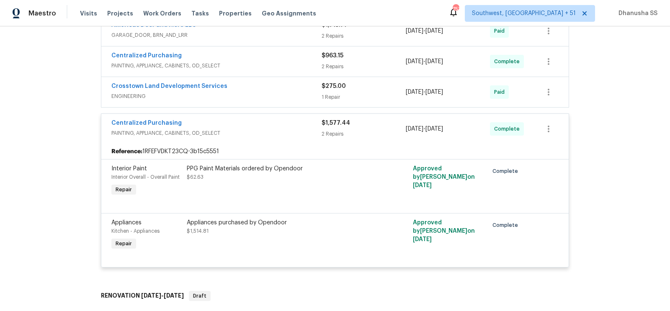
click at [290, 85] on div "Crosstown Land Development Services" at bounding box center [216, 87] width 210 height 10
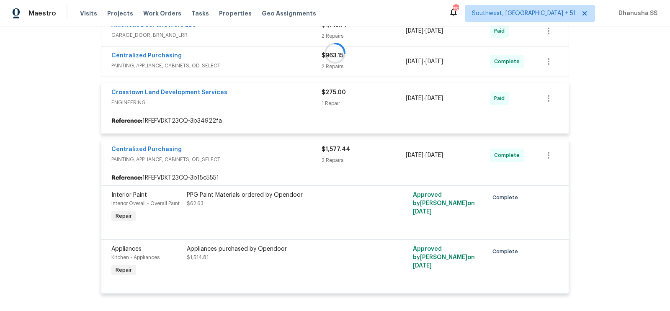
click at [294, 65] on div at bounding box center [334, 53] width 473 height 498
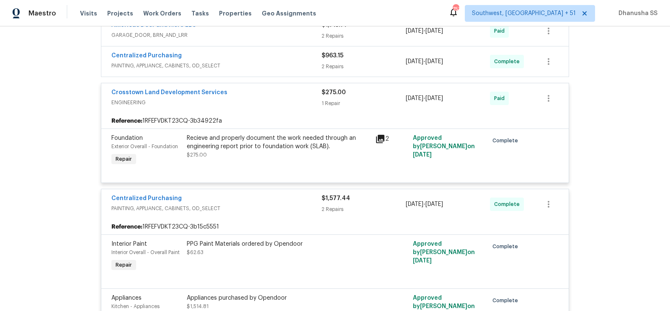
click at [294, 65] on span "PAINTING, APPLIANCE, CABINETS, OD_SELECT" at bounding box center [216, 66] width 210 height 8
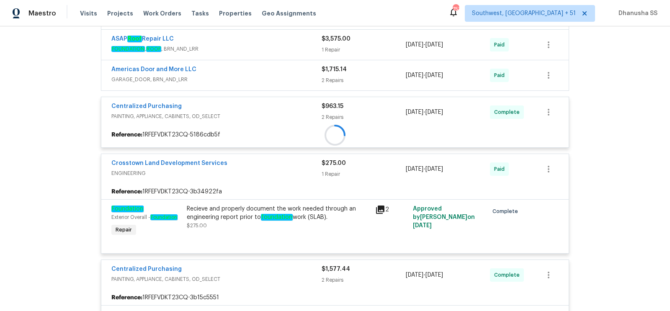
scroll to position [302, 0]
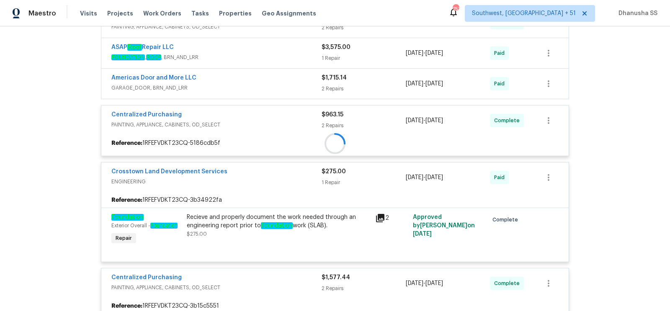
click at [294, 76] on div at bounding box center [334, 144] width 473 height 574
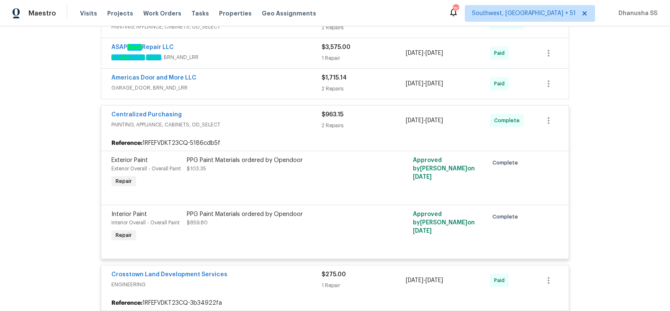
click at [294, 76] on div "Americas Door and More LLC" at bounding box center [216, 79] width 210 height 10
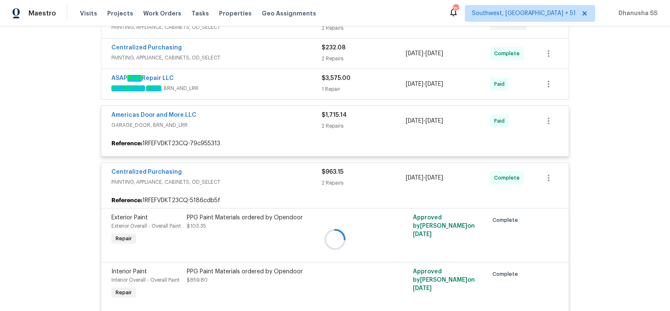
scroll to position [268, 0]
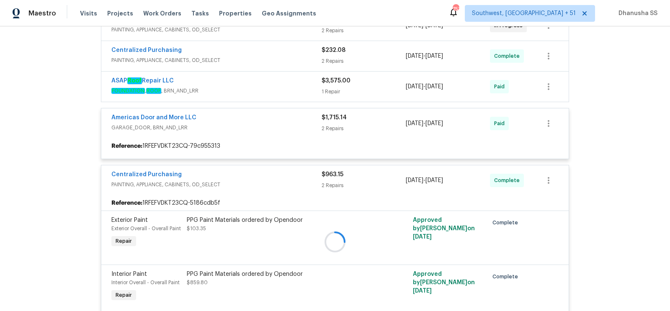
click at [293, 89] on div at bounding box center [334, 241] width 473 height 703
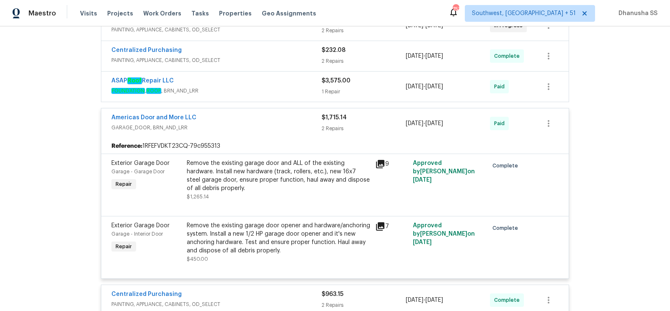
click at [309, 79] on div "ASAP Roof Repair LLC" at bounding box center [216, 82] width 210 height 10
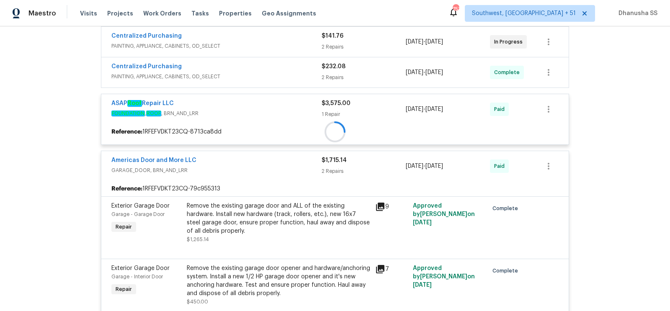
scroll to position [242, 0]
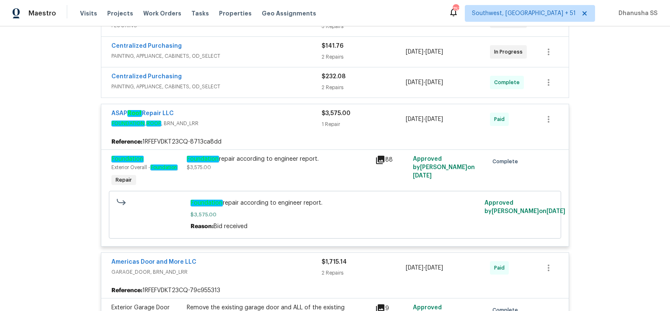
click at [306, 83] on span "PAINTING, APPLIANCE, CABINETS, OD_SELECT" at bounding box center [216, 87] width 210 height 8
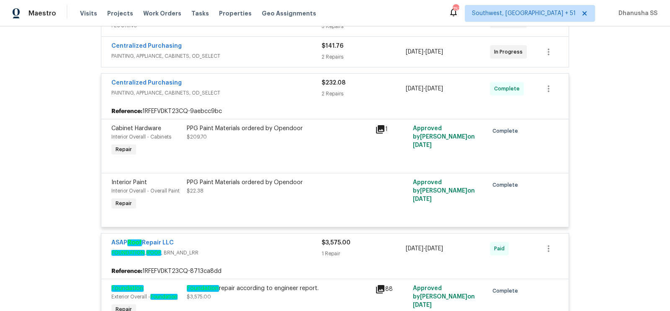
click at [302, 54] on span "PAINTING, APPLIANCE, CABINETS, OD_SELECT" at bounding box center [216, 56] width 210 height 8
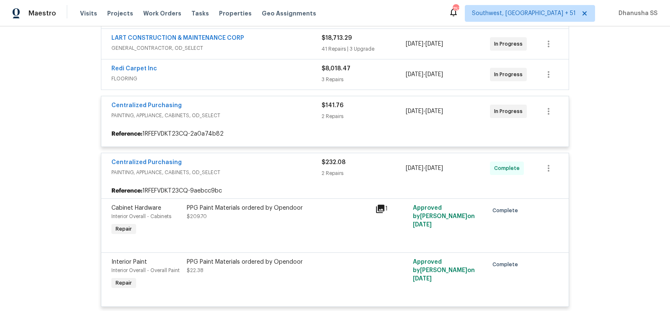
scroll to position [174, 0]
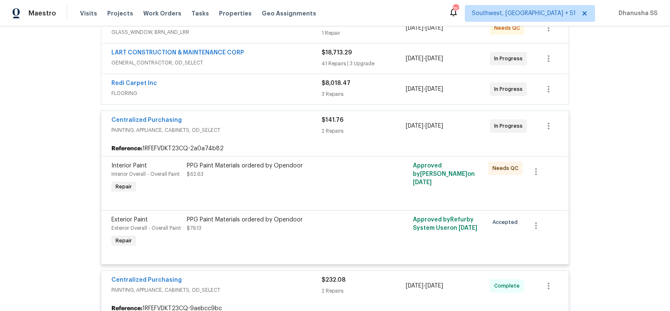
click at [308, 89] on span "FLOORING" at bounding box center [216, 93] width 210 height 8
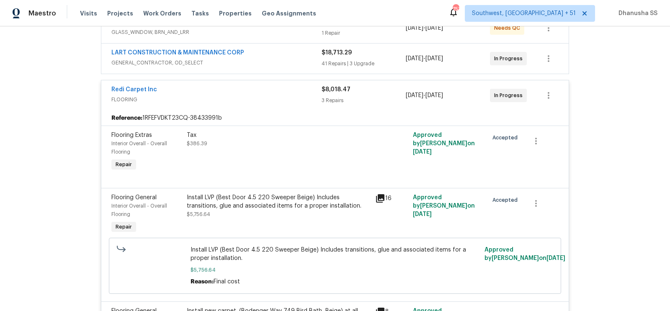
click at [301, 64] on span "GENERAL_CONTRACTOR, OD_SELECT" at bounding box center [216, 63] width 210 height 8
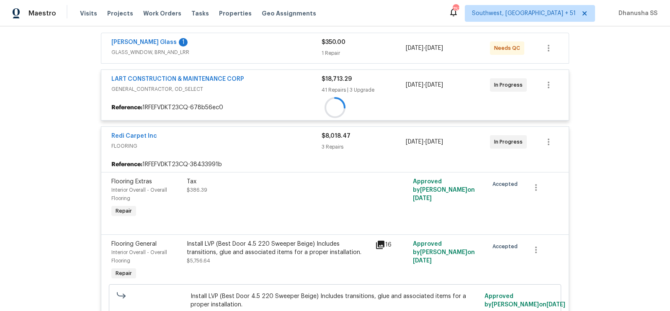
scroll to position [145, 0]
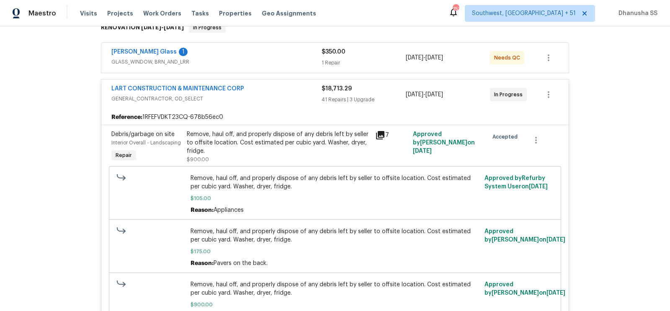
click at [301, 64] on span "GLASS_WINDOW, BRN_AND_LRR" at bounding box center [216, 62] width 210 height 8
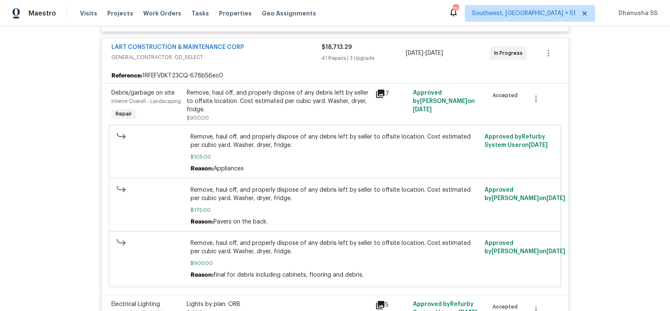
scroll to position [336, 0]
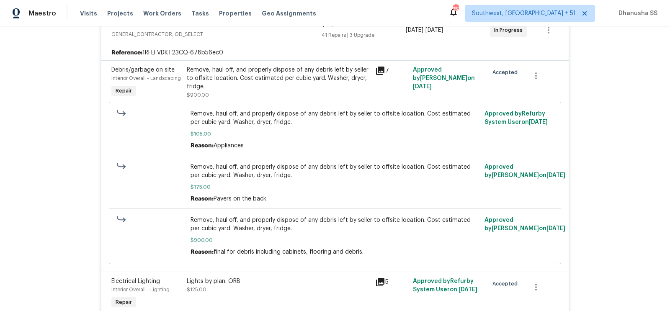
click at [274, 83] on div "Remove, haul off, and properly dispose of any debris left by seller to offsite …" at bounding box center [278, 78] width 183 height 25
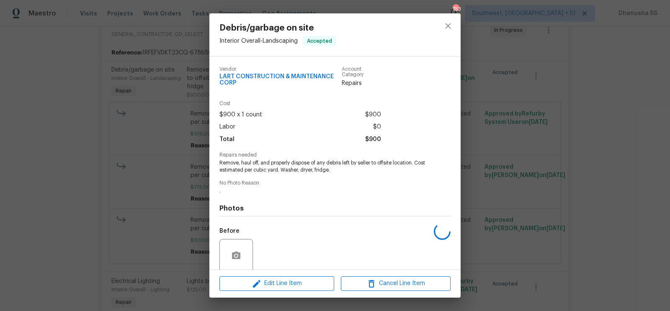
scroll to position [66, 0]
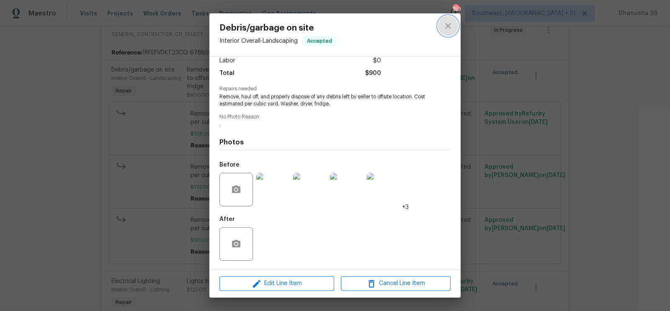
click at [447, 25] on icon "close" at bounding box center [447, 25] width 5 height 5
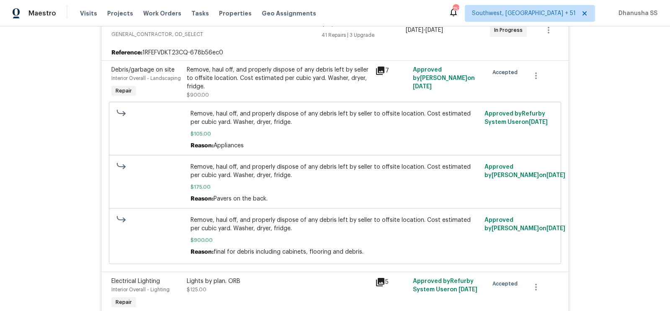
scroll to position [2331, 0]
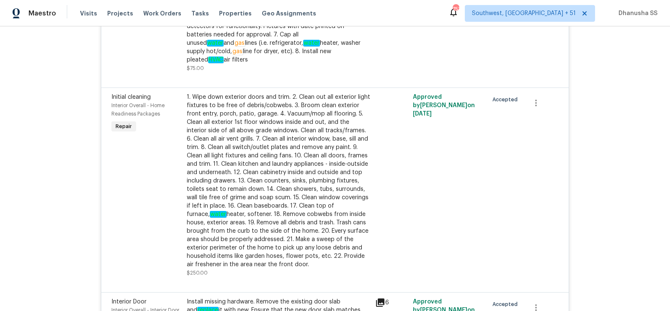
click at [329, 160] on div "1. Wipe down exterior doors and trim. 2. Clean out all exterior light fixtures …" at bounding box center [278, 181] width 183 height 176
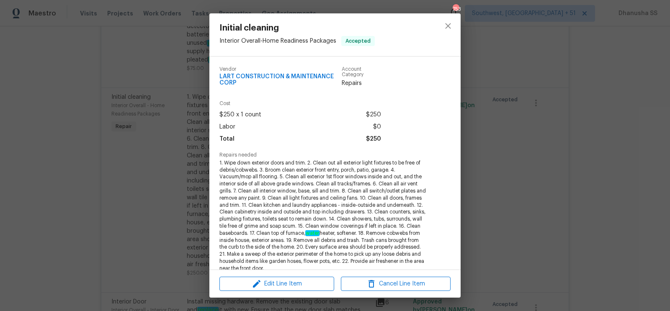
scroll to position [164, 0]
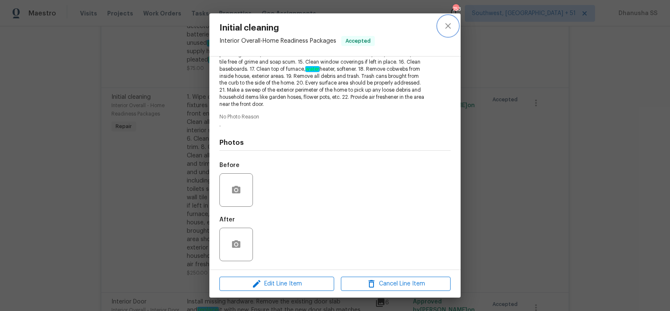
click at [453, 24] on icon "close" at bounding box center [448, 26] width 10 height 10
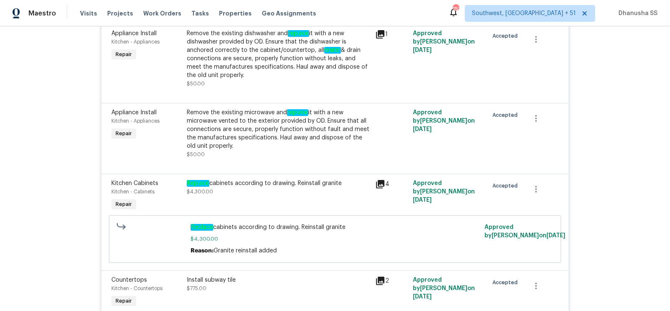
scroll to position [3431, 0]
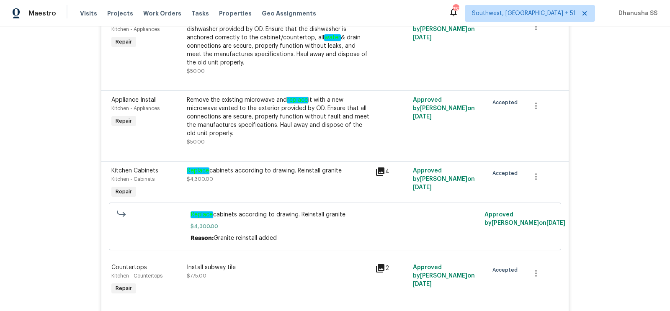
click at [275, 121] on div "Remove the existing microwave and replace it with a new microwave vented to the…" at bounding box center [278, 117] width 183 height 42
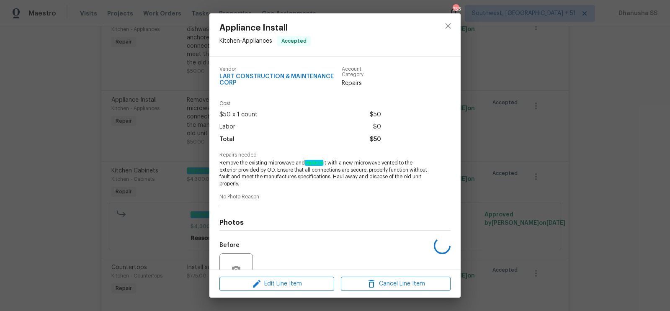
scroll to position [80, 0]
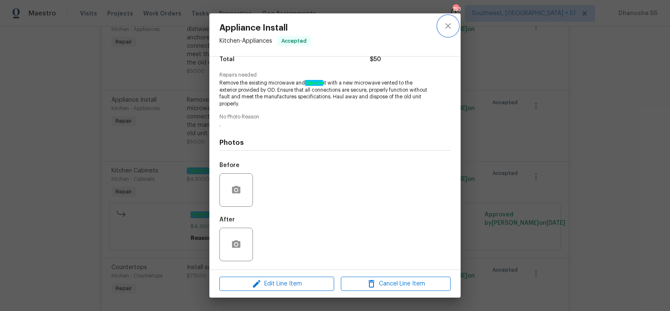
click at [445, 30] on icon "close" at bounding box center [448, 26] width 10 height 10
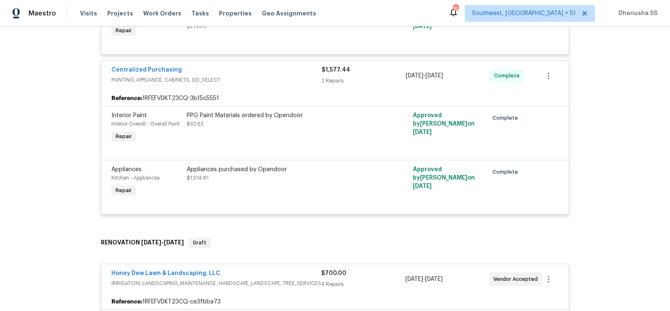
scroll to position [5133, 0]
click at [274, 169] on div "Appliances purchased by Opendoor" at bounding box center [278, 169] width 183 height 8
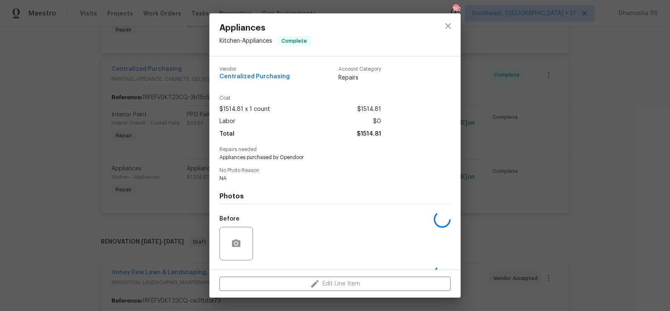
scroll to position [53, 0]
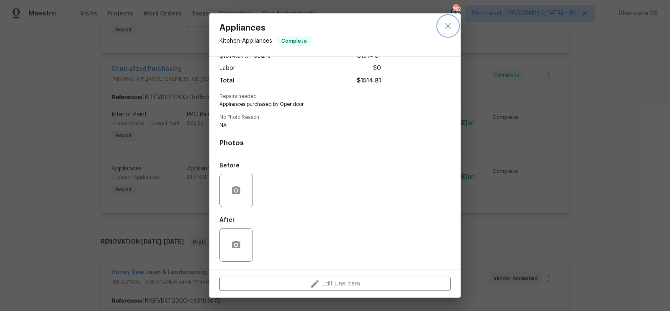
click at [454, 30] on button "close" at bounding box center [448, 26] width 20 height 20
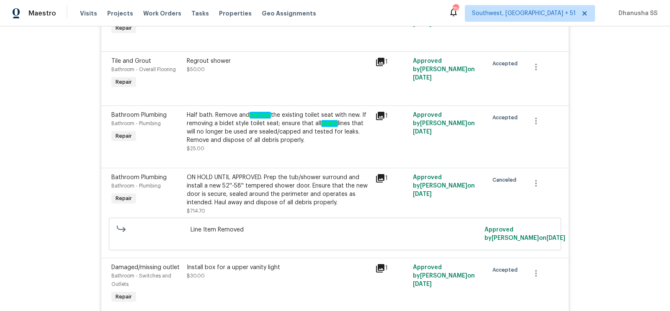
scroll to position [0, 0]
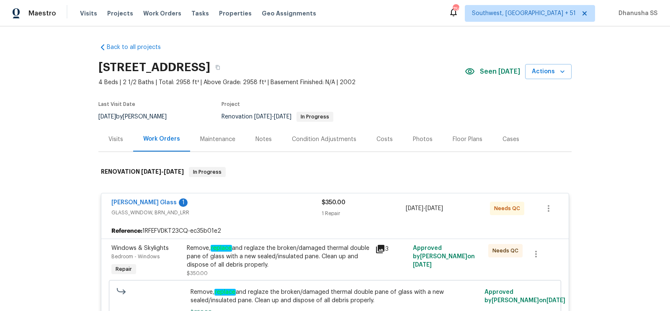
click at [424, 137] on div "Photos" at bounding box center [423, 139] width 20 height 8
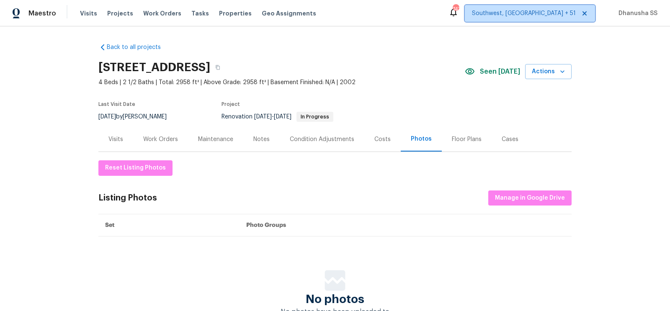
click at [566, 18] on span "Southwest, [GEOGRAPHIC_DATA] + 51" at bounding box center [530, 13] width 130 height 17
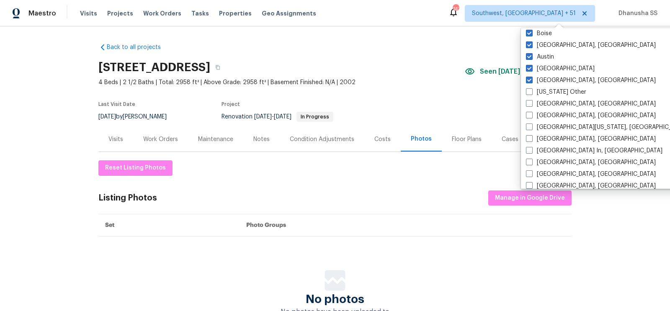
scroll to position [573, 0]
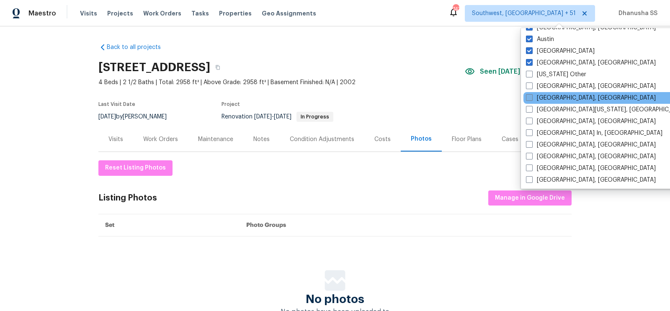
click at [530, 97] on span at bounding box center [529, 97] width 7 height 7
click at [530, 97] on input "Baltimore, MD" at bounding box center [528, 96] width 5 height 5
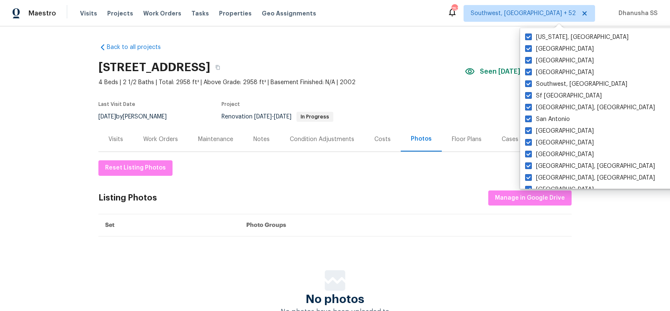
scroll to position [573, 0]
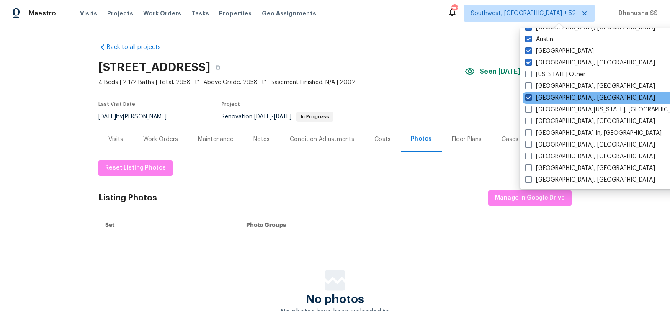
click at [529, 98] on span at bounding box center [528, 97] width 7 height 7
click at [529, 98] on input "Baltimore, MD" at bounding box center [527, 96] width 5 height 5
checkbox input "false"
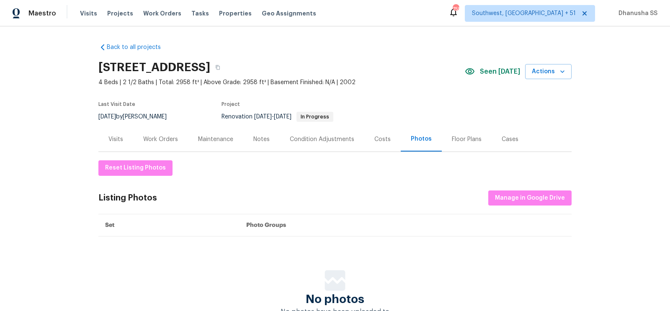
click at [537, 256] on div "Reset Listing Photos Listing Photos Manage in Google Drive Set Photo Groups No …" at bounding box center [334, 242] width 473 height 165
click at [560, 16] on span "Southwest, [GEOGRAPHIC_DATA] + 51" at bounding box center [524, 13] width 104 height 8
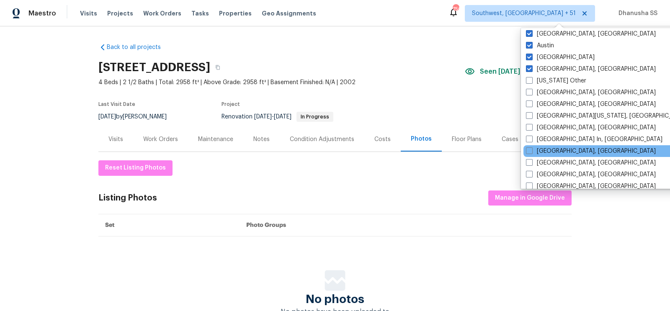
scroll to position [573, 0]
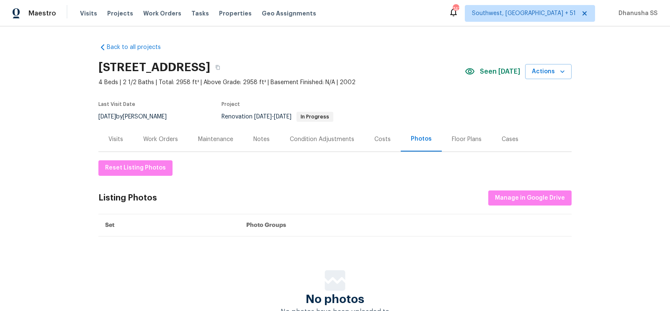
click at [616, 244] on div "Back to all projects 2222 Princess Snow Cir, Katy, TX 77493 4 Beds | 2 1/2 Bath…" at bounding box center [335, 168] width 670 height 285
click at [151, 15] on span "Work Orders" at bounding box center [162, 13] width 38 height 8
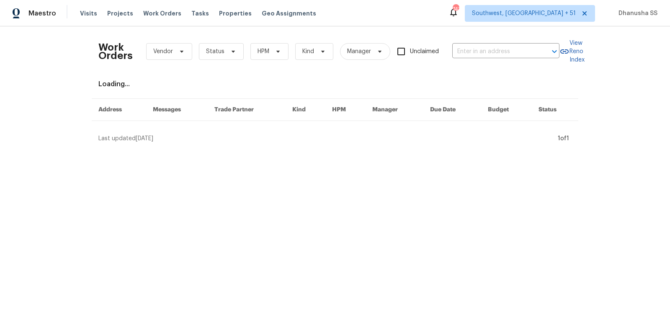
click at [505, 44] on div "Work Orders Vendor Status HPM Kind Manager Unclaimed ​" at bounding box center [328, 51] width 461 height 37
click at [507, 49] on input "text" at bounding box center [494, 51] width 84 height 13
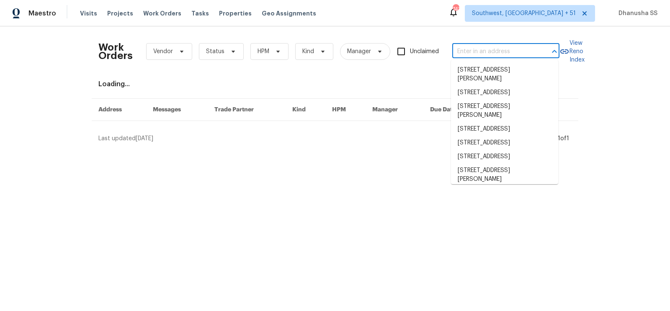
paste input "9624 Ditman Way, Kansas City, MO 64134"
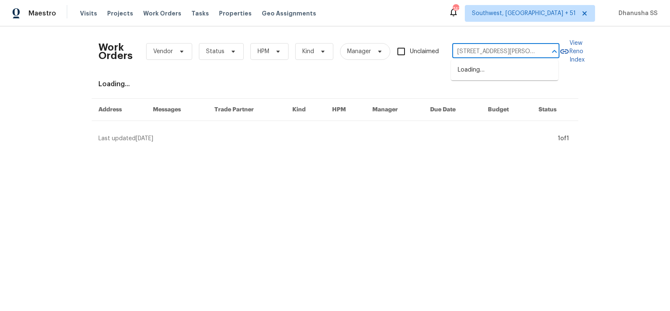
scroll to position [0, 34]
type input "9624 Ditman Way, Kansas City, MO 64134"
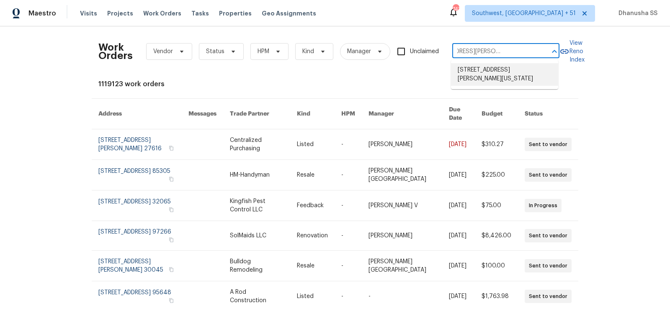
click at [515, 77] on li "9624 Ditman Way, Kansas City, MO 64134" at bounding box center [504, 74] width 107 height 23
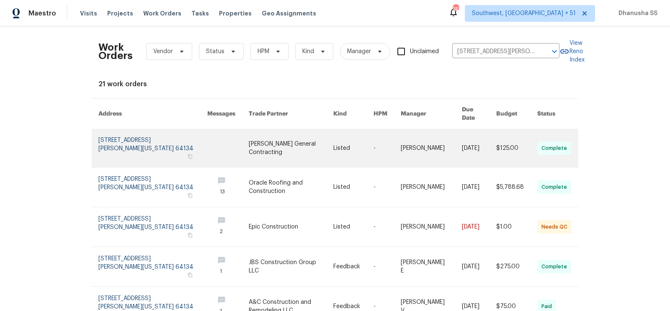
click at [382, 139] on link at bounding box center [387, 148] width 27 height 38
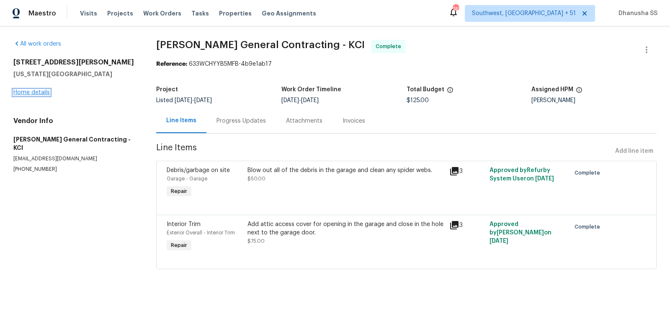
click at [42, 93] on link "Home details" at bounding box center [31, 93] width 36 height 6
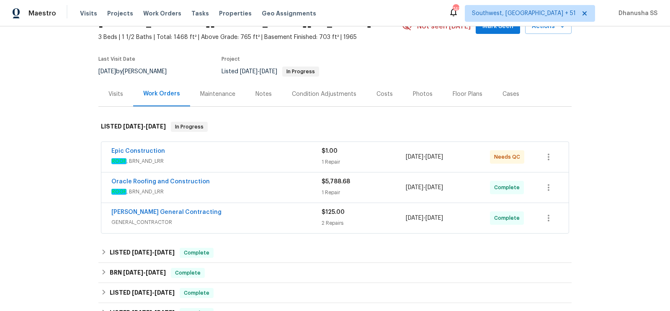
scroll to position [88, 0]
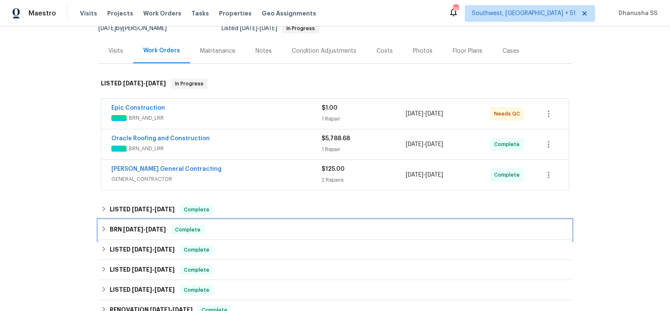
click at [237, 233] on div "BRN 7/24/25 - 7/26/25 Complete" at bounding box center [335, 230] width 468 height 10
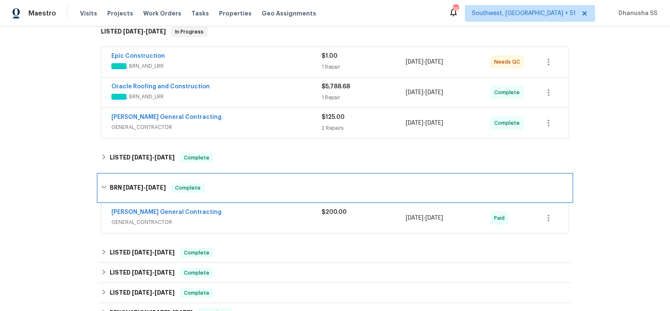
scroll to position [180, 0]
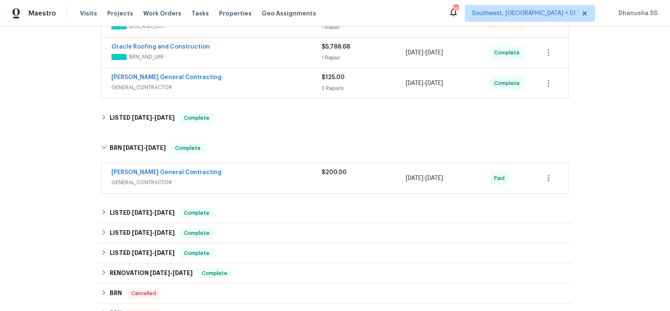
click at [292, 170] on div "Nicholson General Contracting" at bounding box center [216, 173] width 210 height 10
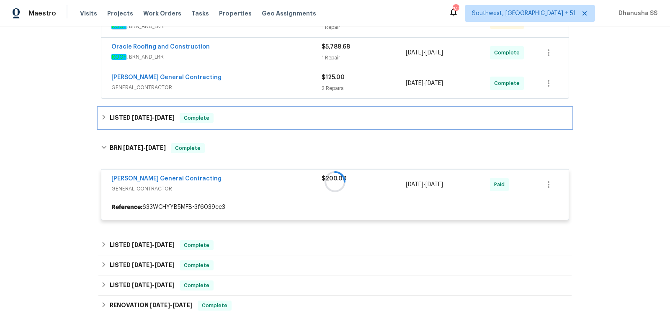
click at [277, 116] on div "LISTED 8/18/25 - 9/2/25 Complete" at bounding box center [335, 118] width 468 height 10
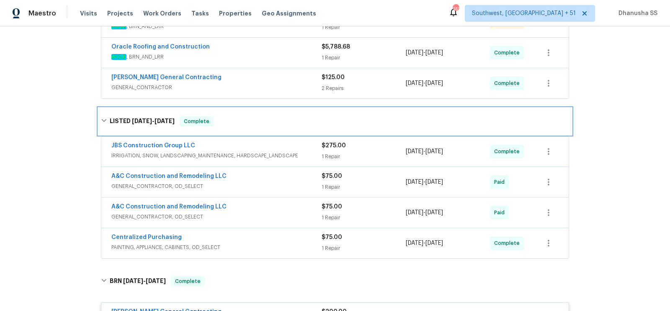
scroll to position [238, 0]
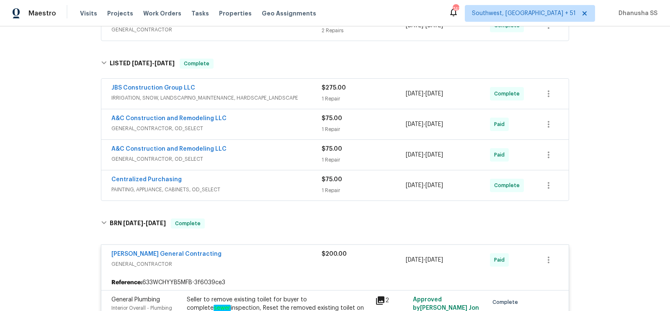
click at [293, 179] on div "Centralized Purchasing" at bounding box center [216, 181] width 210 height 10
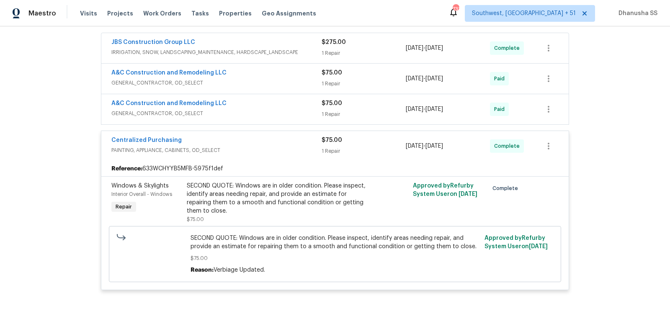
scroll to position [281, 0]
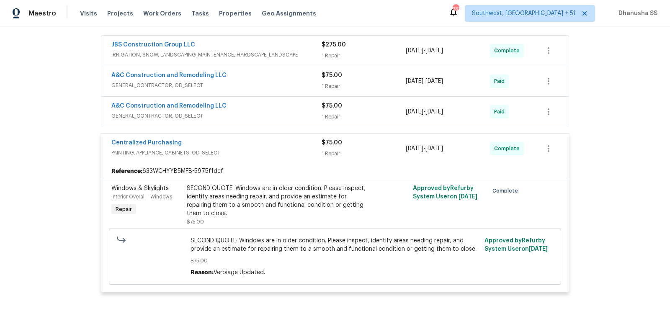
click at [308, 121] on div "A&C Construction and Remodeling LLC GENERAL_CONTRACTOR, OD_SELECT $75.00 1 Repa…" at bounding box center [334, 112] width 467 height 30
click at [305, 117] on span "GENERAL_CONTRACTOR, OD_SELECT" at bounding box center [216, 116] width 210 height 8
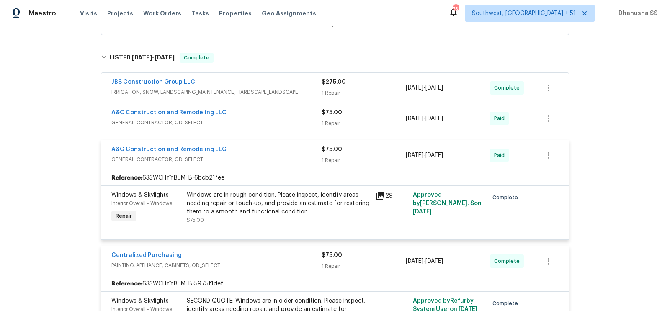
click at [296, 119] on span "GENERAL_CONTRACTOR, OD_SELECT" at bounding box center [216, 123] width 210 height 8
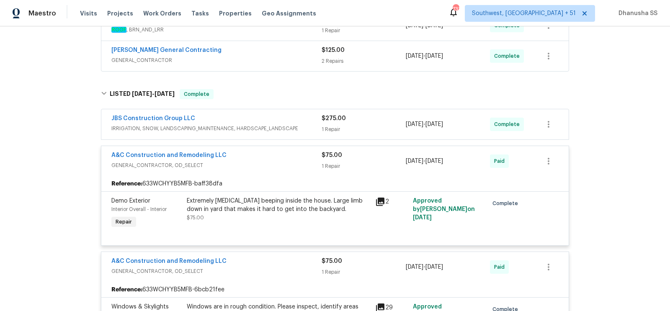
scroll to position [165, 0]
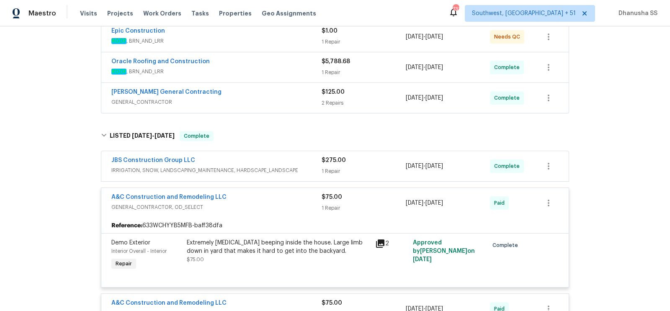
click at [301, 166] on span "IRRIGATION, SNOW, LANDSCAPING_MAINTENANCE, HARDSCAPE_LANDSCAPE" at bounding box center [216, 170] width 210 height 8
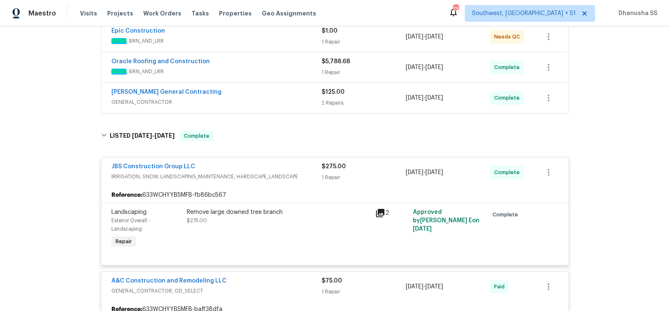
click at [273, 98] on span "GENERAL_CONTRACTOR" at bounding box center [216, 102] width 210 height 8
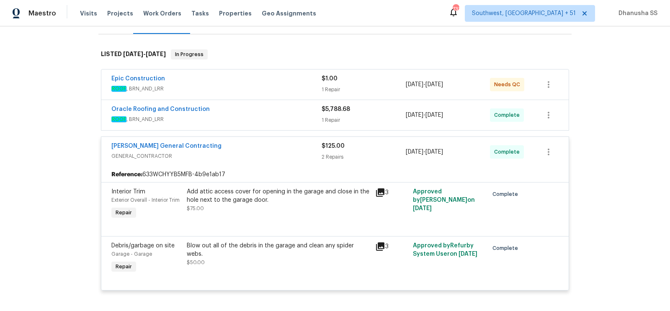
scroll to position [106, 0]
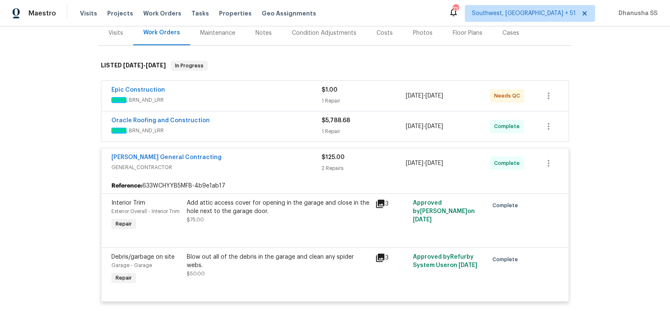
click at [277, 126] on span "ROOF , BRN_AND_LRR" at bounding box center [216, 130] width 210 height 8
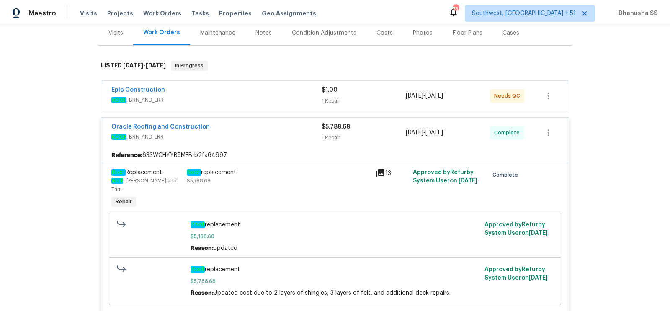
scroll to position [105, 0]
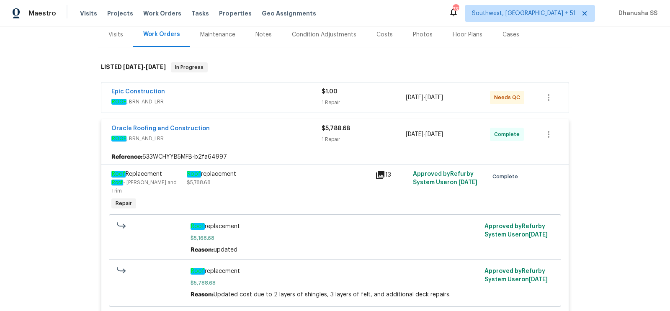
click at [268, 101] on span "ROOF , BRN_AND_LRR" at bounding box center [216, 102] width 210 height 8
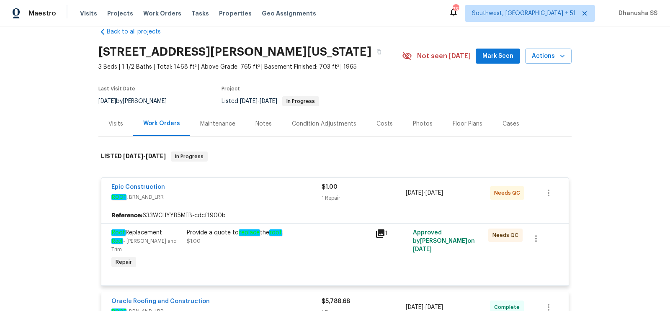
scroll to position [190, 0]
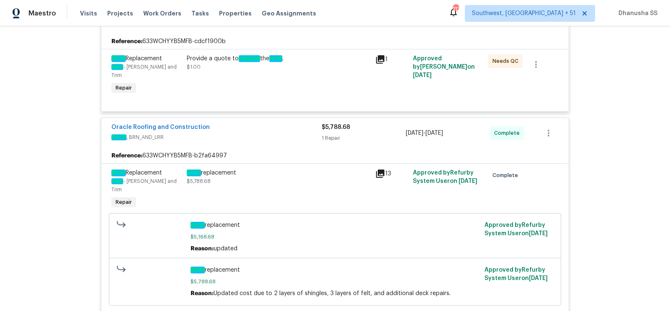
click at [154, 8] on div "Visits Projects Work Orders Tasks Properties Geo Assignments" at bounding box center [203, 13] width 246 height 17
click at [156, 6] on div "Visits Projects Work Orders Tasks Properties Geo Assignments" at bounding box center [203, 13] width 246 height 17
click at [157, 14] on span "Work Orders" at bounding box center [162, 13] width 38 height 8
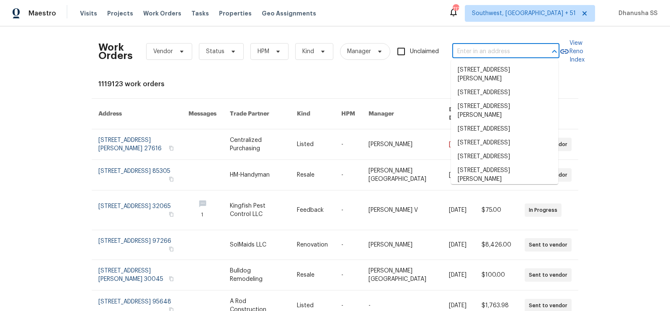
click at [510, 52] on input "text" at bounding box center [494, 51] width 84 height 13
paste input "3318 W White Canyon Rd, San Tan Valley, AZ 85144"
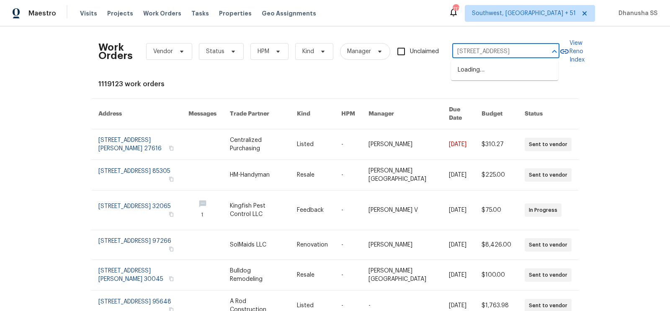
type input "3318 W White Canyon Rd, San Tan Valley, AZ 85144"
click at [505, 67] on li "3318 W White Canyon Rd, San Tan Valley, AZ 85144" at bounding box center [504, 70] width 107 height 14
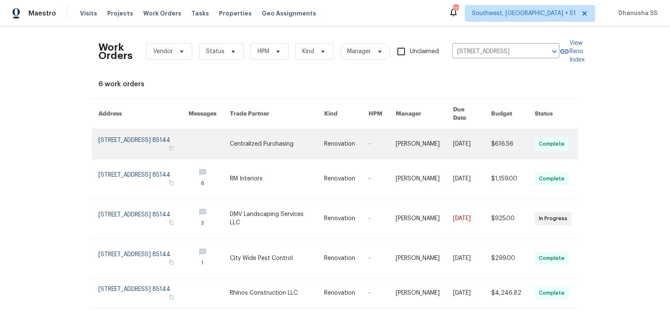
click at [281, 146] on link at bounding box center [277, 143] width 94 height 29
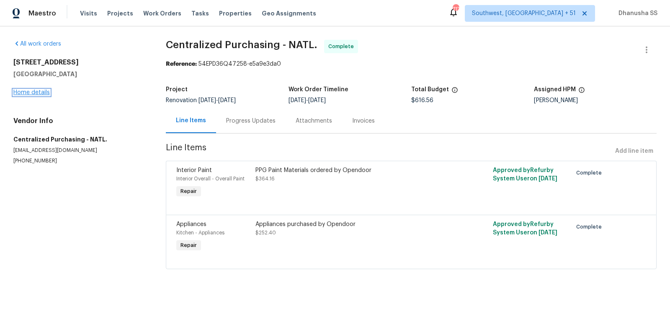
click at [31, 93] on link "Home details" at bounding box center [31, 93] width 36 height 6
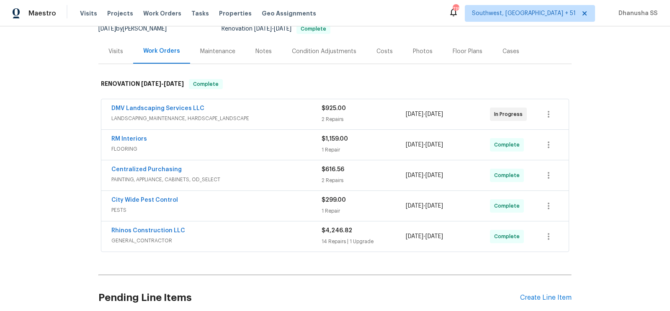
scroll to position [88, 0]
click at [281, 141] on div "RM Interiors" at bounding box center [216, 139] width 210 height 10
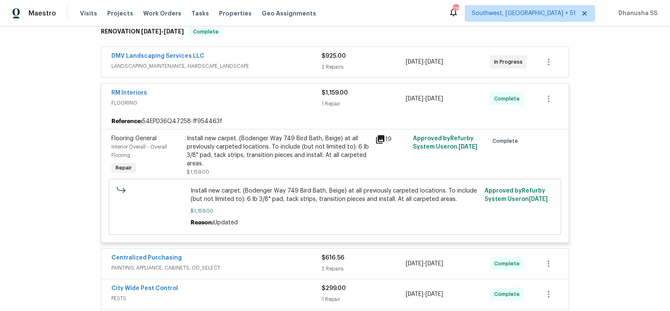
scroll to position [86, 0]
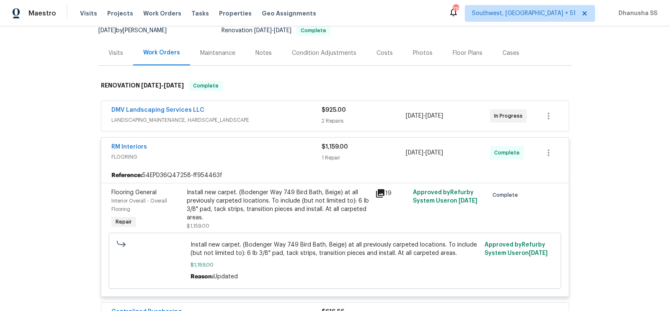
click at [305, 107] on div "DMV Landscaping Services LLC" at bounding box center [216, 111] width 210 height 10
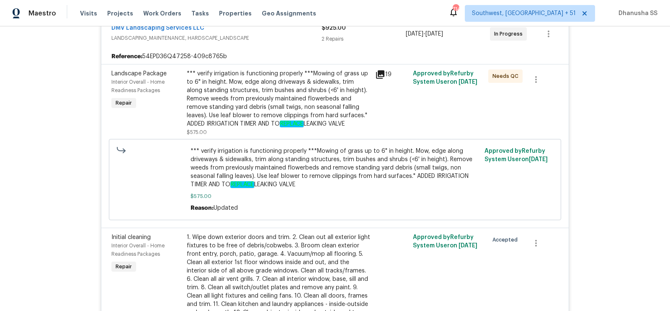
scroll to position [0, 0]
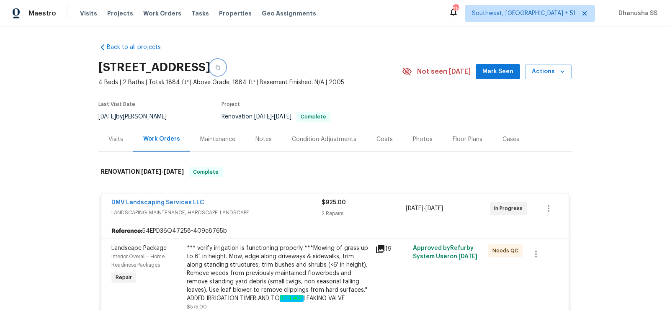
click at [220, 66] on icon "button" at bounding box center [218, 67] width 4 height 5
click at [150, 9] on span "Work Orders" at bounding box center [162, 13] width 38 height 8
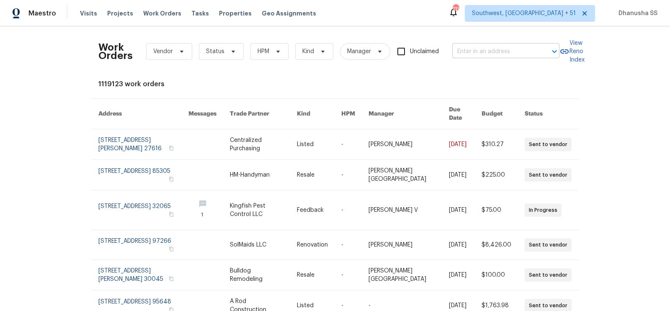
click at [494, 56] on input "text" at bounding box center [494, 51] width 84 height 13
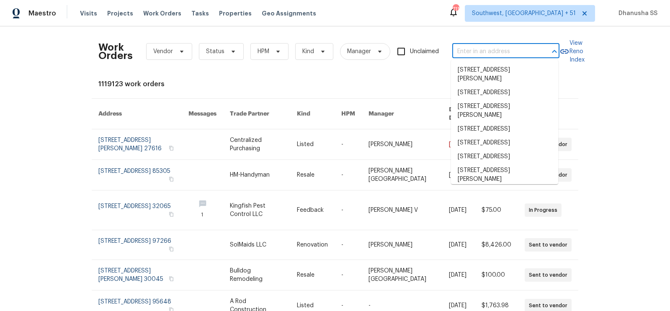
paste input "1544 Oberlin Ter, Lake Mary, FL 32746"
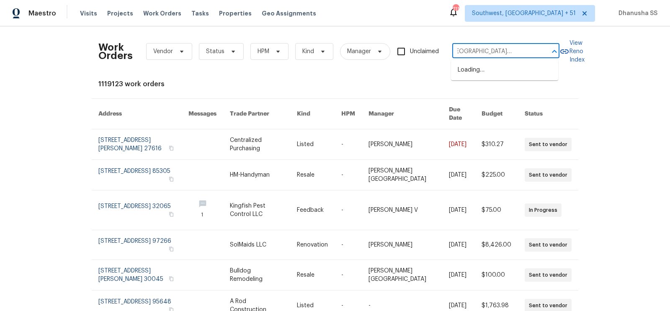
type input "1544 Oberlin Ter, Lake Mary, FL 32746"
click at [477, 66] on li "1544 Oberlin Ter, Lake Mary, FL 32746" at bounding box center [504, 74] width 107 height 23
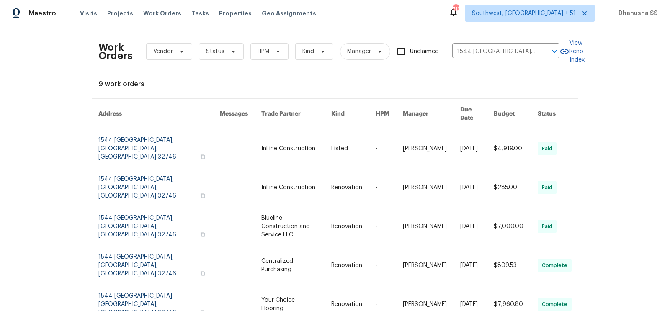
click at [281, 136] on link at bounding box center [296, 148] width 70 height 39
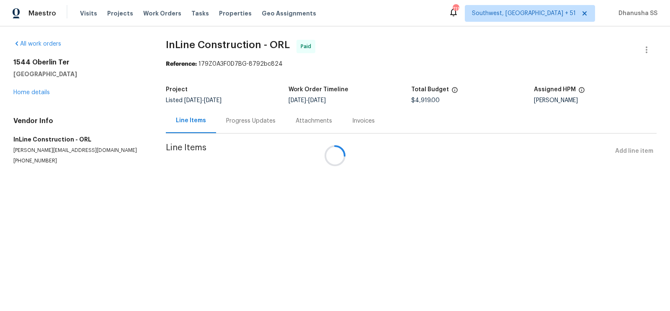
click at [29, 92] on div at bounding box center [335, 155] width 670 height 311
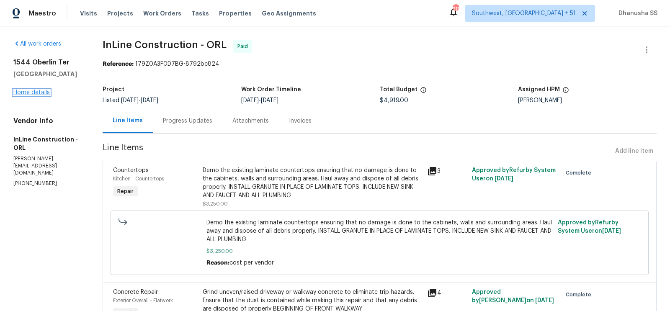
click at [31, 91] on link "Home details" at bounding box center [31, 93] width 36 height 6
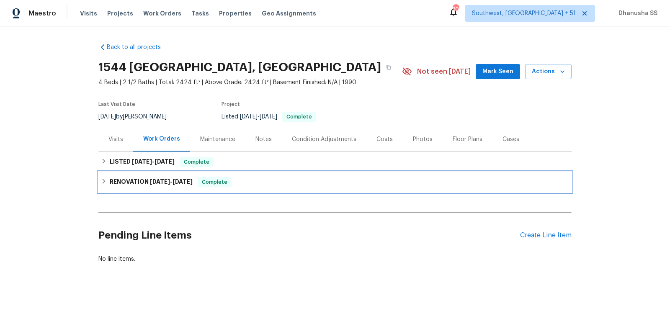
click at [248, 176] on div "RENOVATION 7/1/25 - 7/25/25 Complete" at bounding box center [334, 182] width 473 height 20
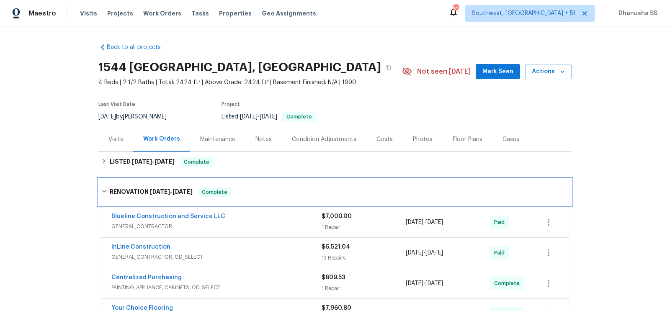
scroll to position [108, 0]
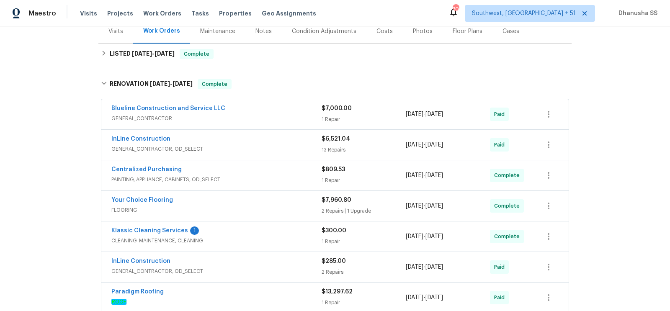
click at [279, 111] on div "Blueline Construction and Service LLC" at bounding box center [216, 109] width 210 height 10
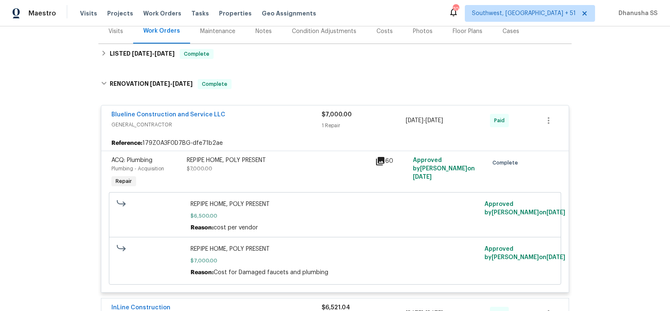
scroll to position [31, 0]
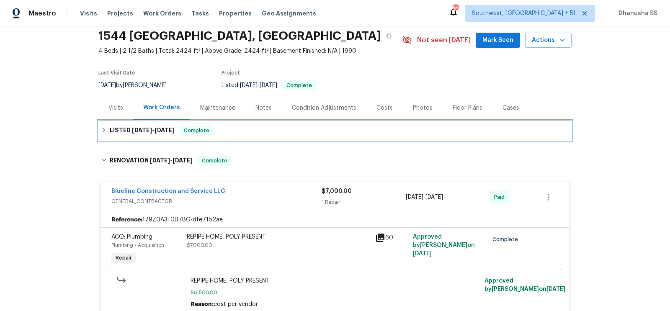
click at [249, 124] on div "LISTED 7/28/25 - 8/6/25 Complete" at bounding box center [334, 131] width 473 height 20
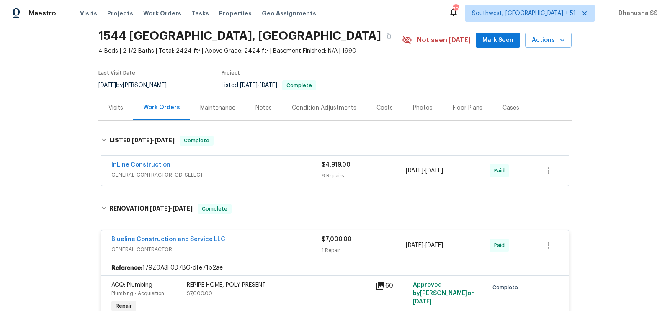
click at [291, 166] on div "InLine Construction" at bounding box center [216, 166] width 210 height 10
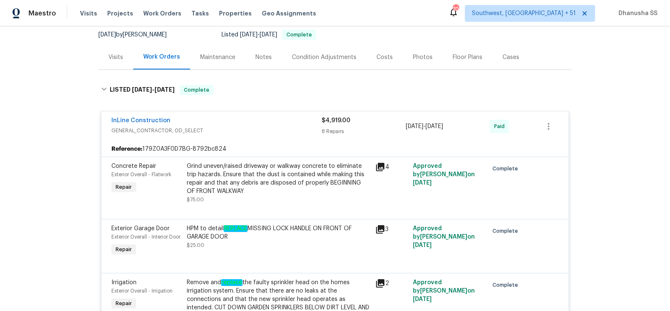
scroll to position [0, 0]
